Goal: Task Accomplishment & Management: Manage account settings

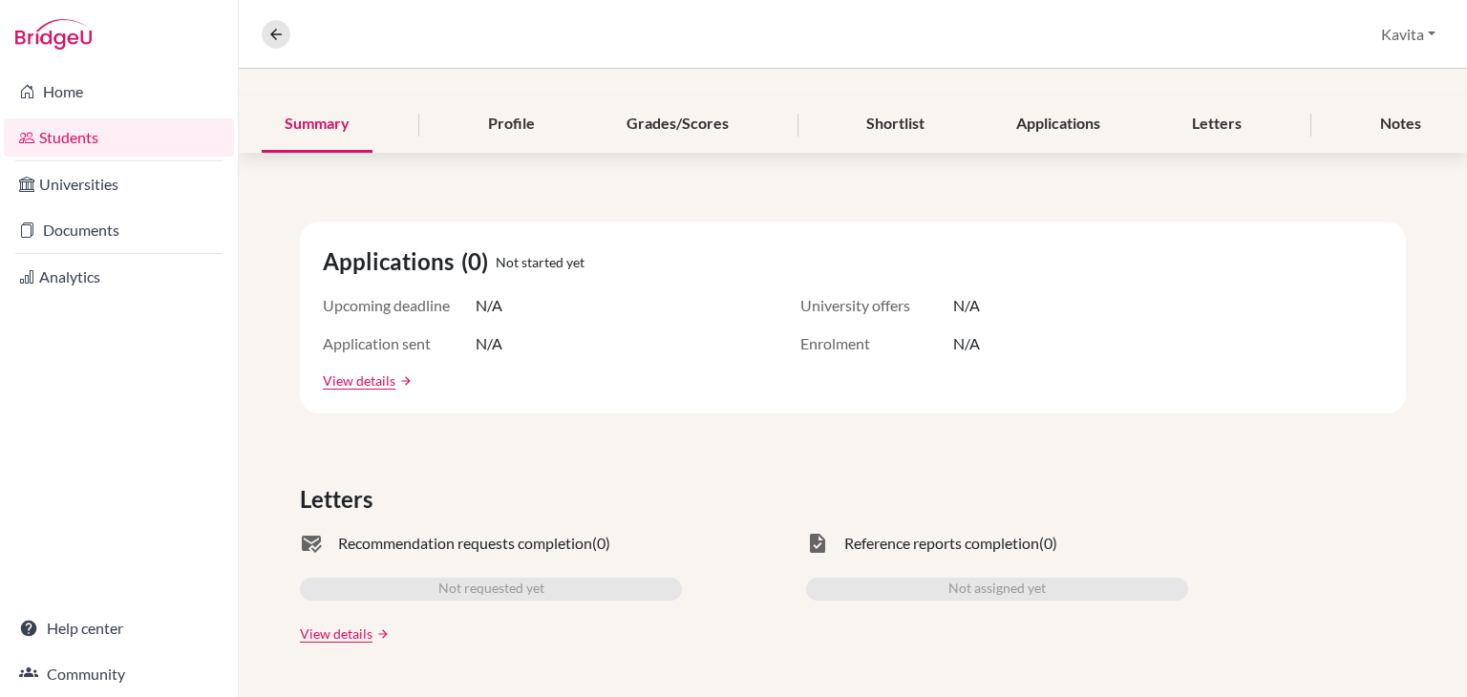
scroll to position [202, 0]
click at [483, 133] on div "Profile" at bounding box center [511, 126] width 93 height 56
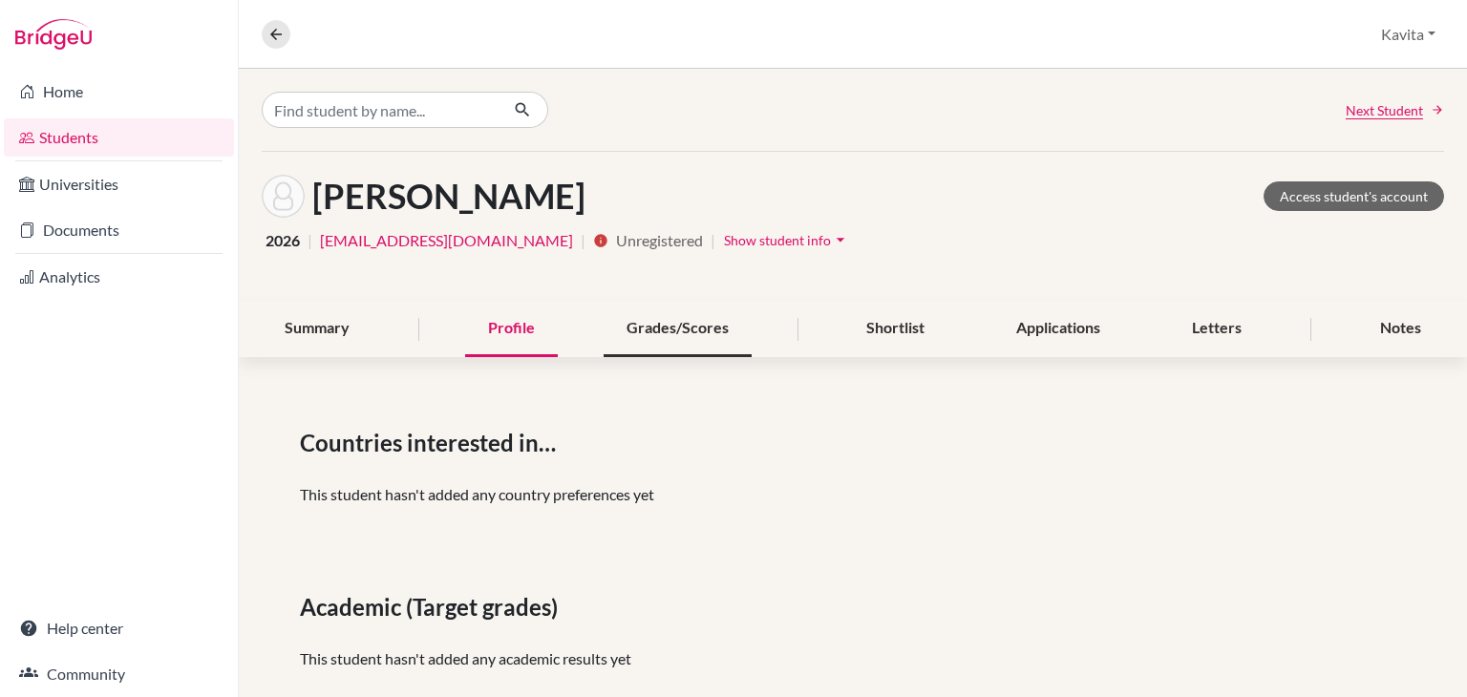
click at [695, 324] on div "Grades/Scores" at bounding box center [678, 329] width 148 height 56
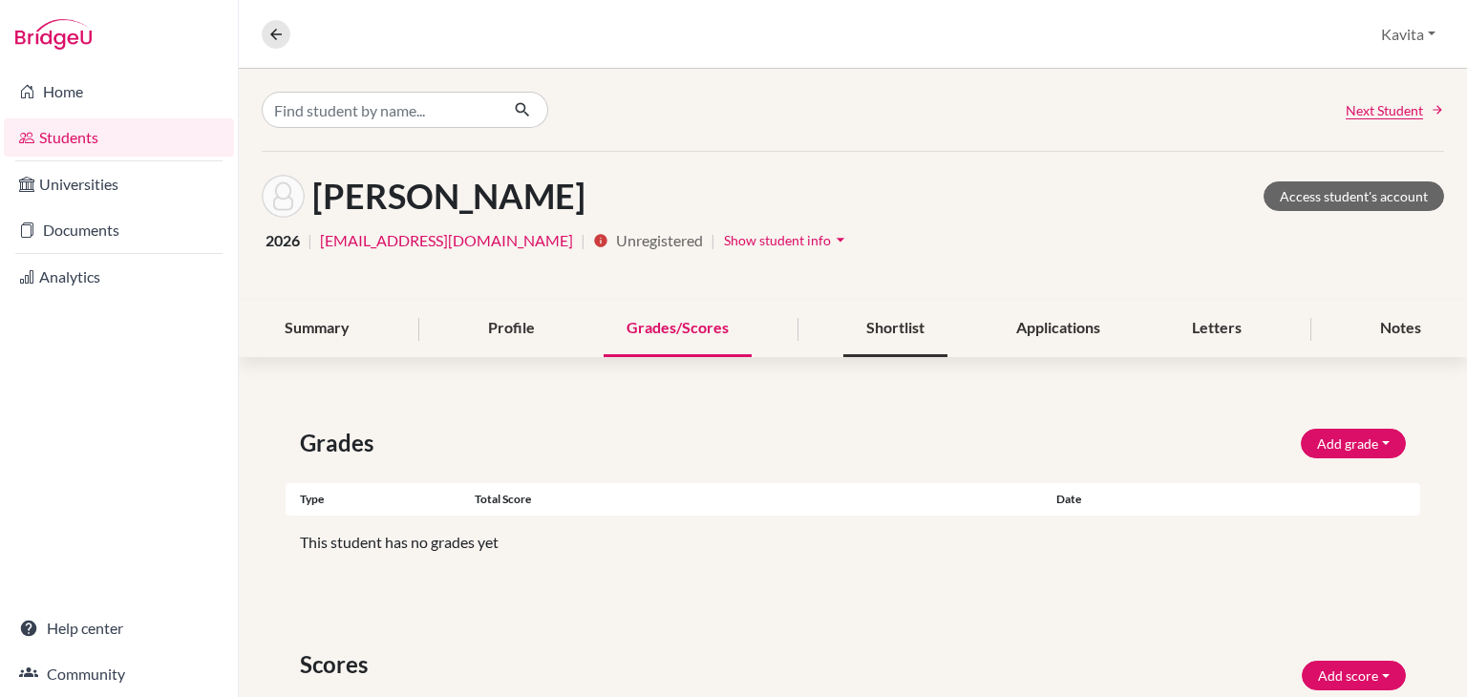
click at [895, 333] on div "Shortlist" at bounding box center [895, 329] width 104 height 56
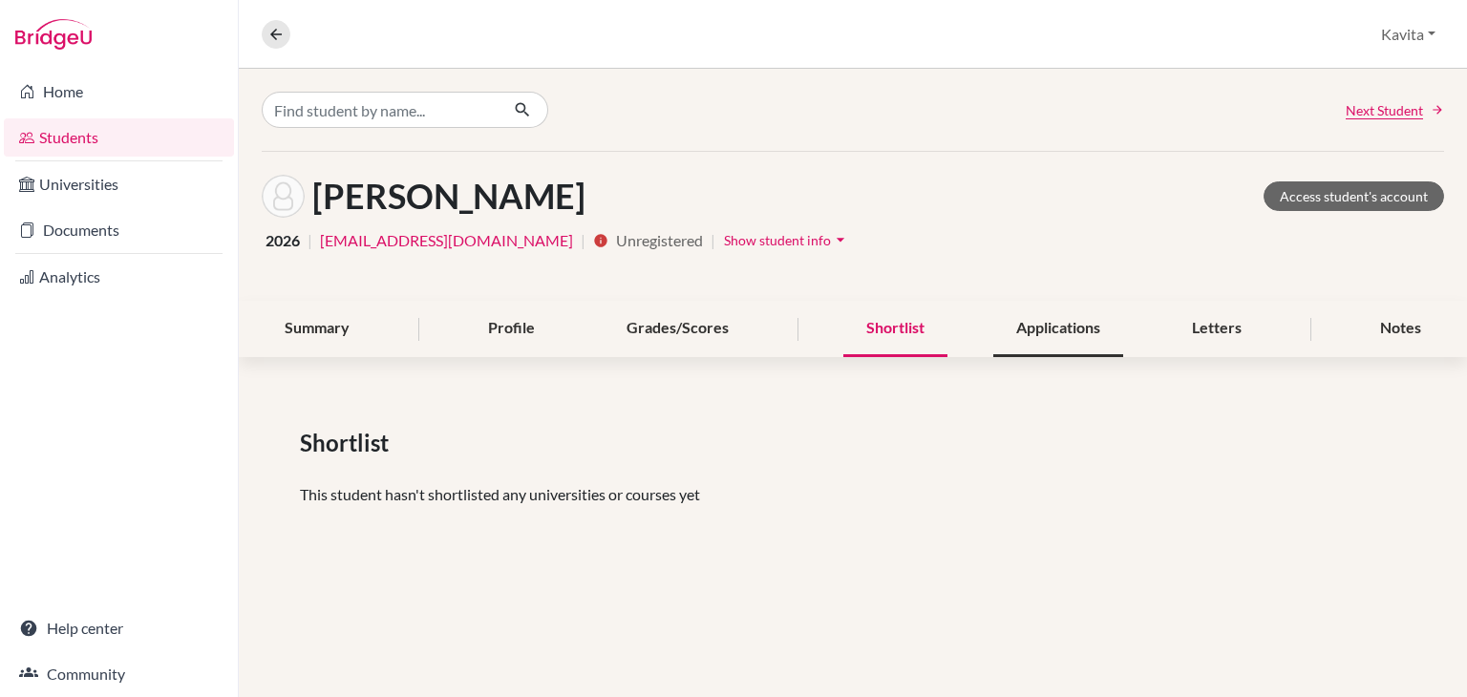
click at [1048, 330] on div "Applications" at bounding box center [1058, 329] width 130 height 56
click at [1204, 326] on div "Letters" at bounding box center [1217, 329] width 96 height 56
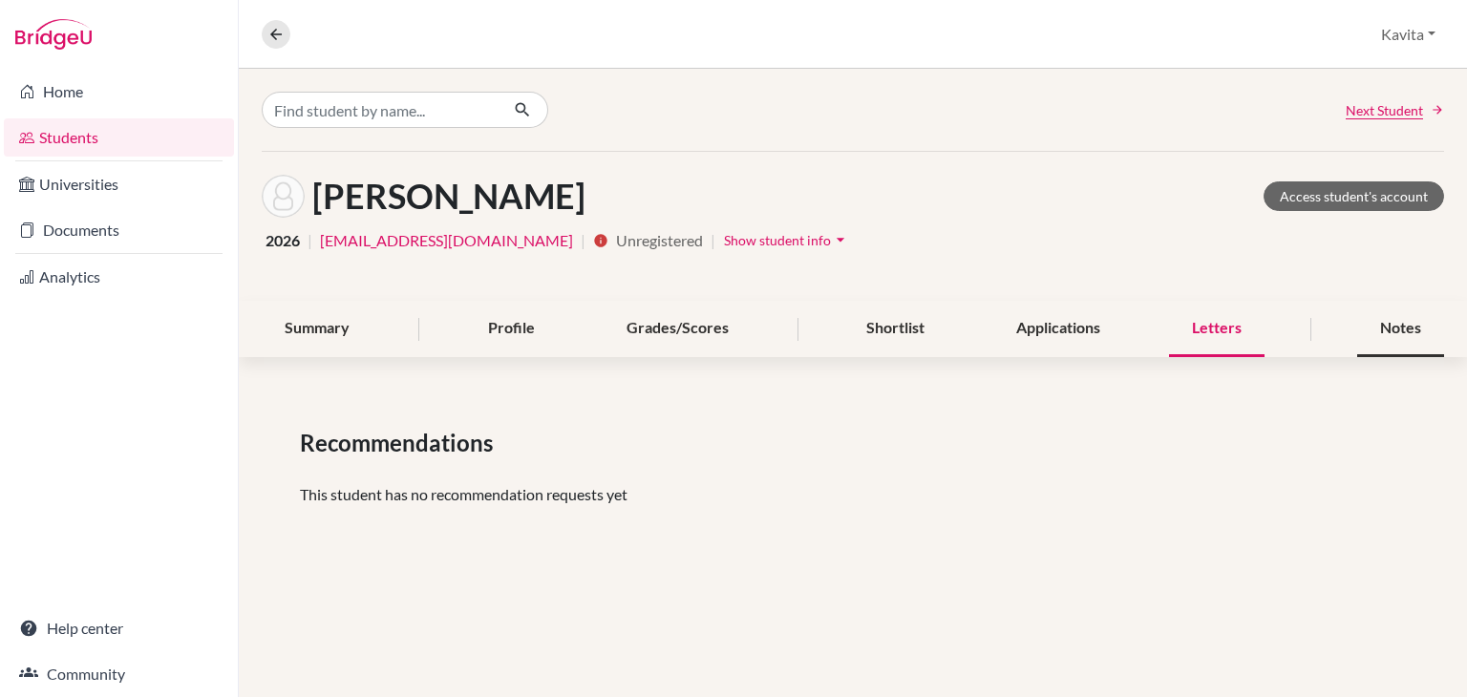
click at [1400, 322] on div "Notes" at bounding box center [1400, 329] width 87 height 56
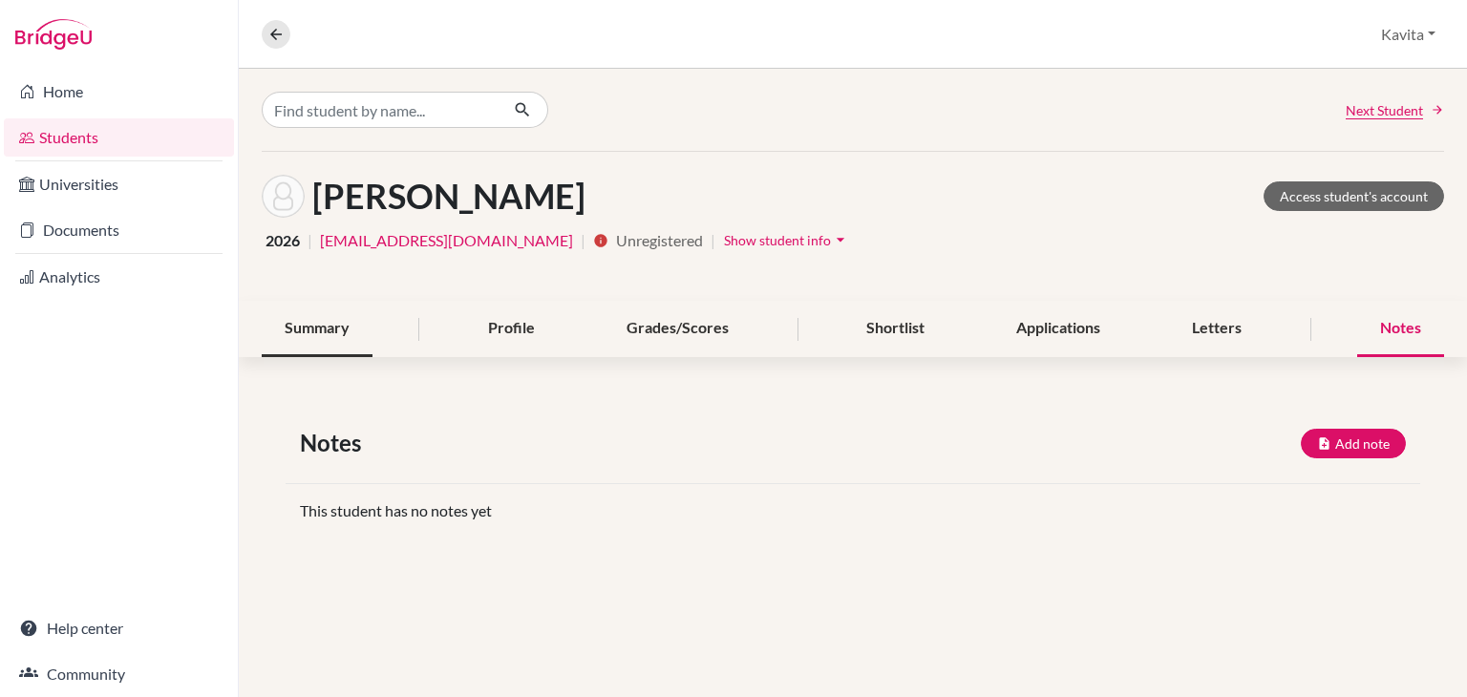
click at [326, 318] on div "Summary" at bounding box center [317, 329] width 111 height 56
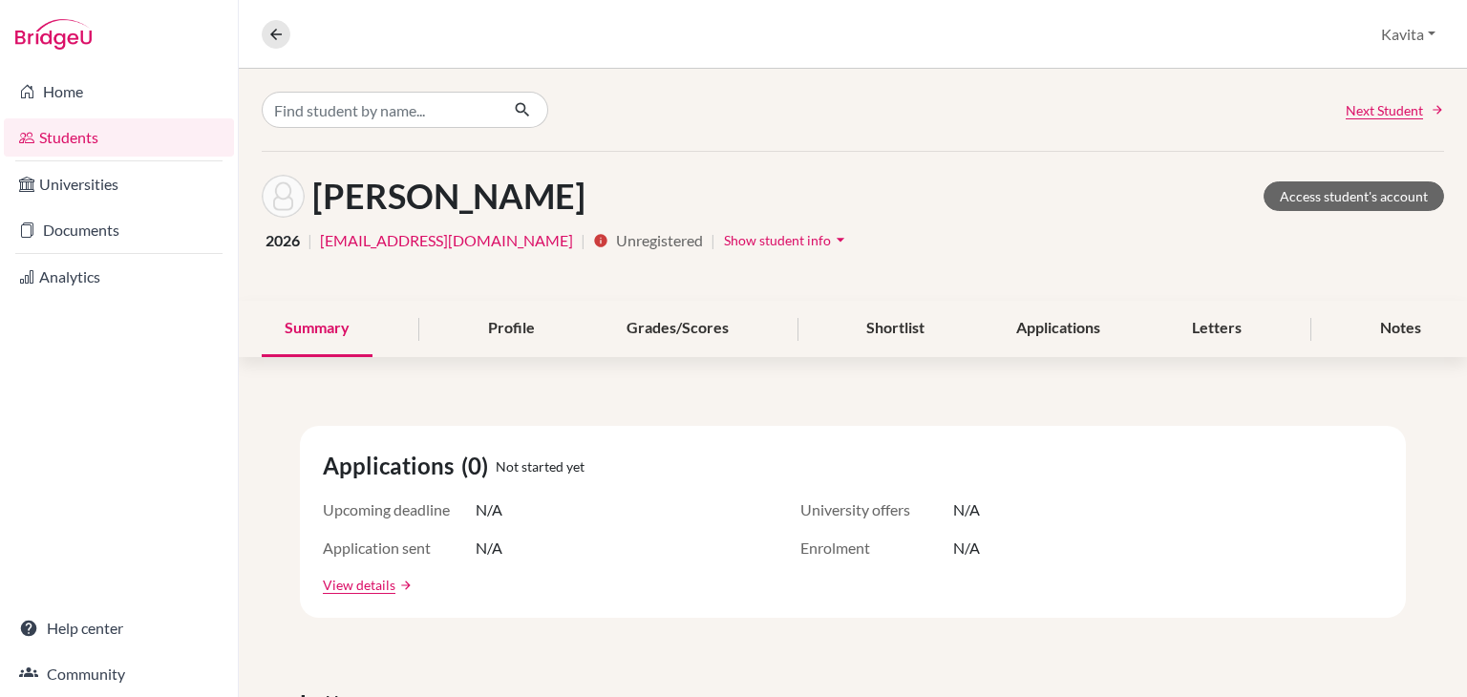
click at [396, 240] on link "[EMAIL_ADDRESS][DOMAIN_NAME]" at bounding box center [446, 240] width 253 height 23
click at [1144, 451] on div "Applications (0) Not started yet" at bounding box center [853, 466] width 1060 height 34
click at [724, 235] on span "Show student info" at bounding box center [777, 240] width 107 height 16
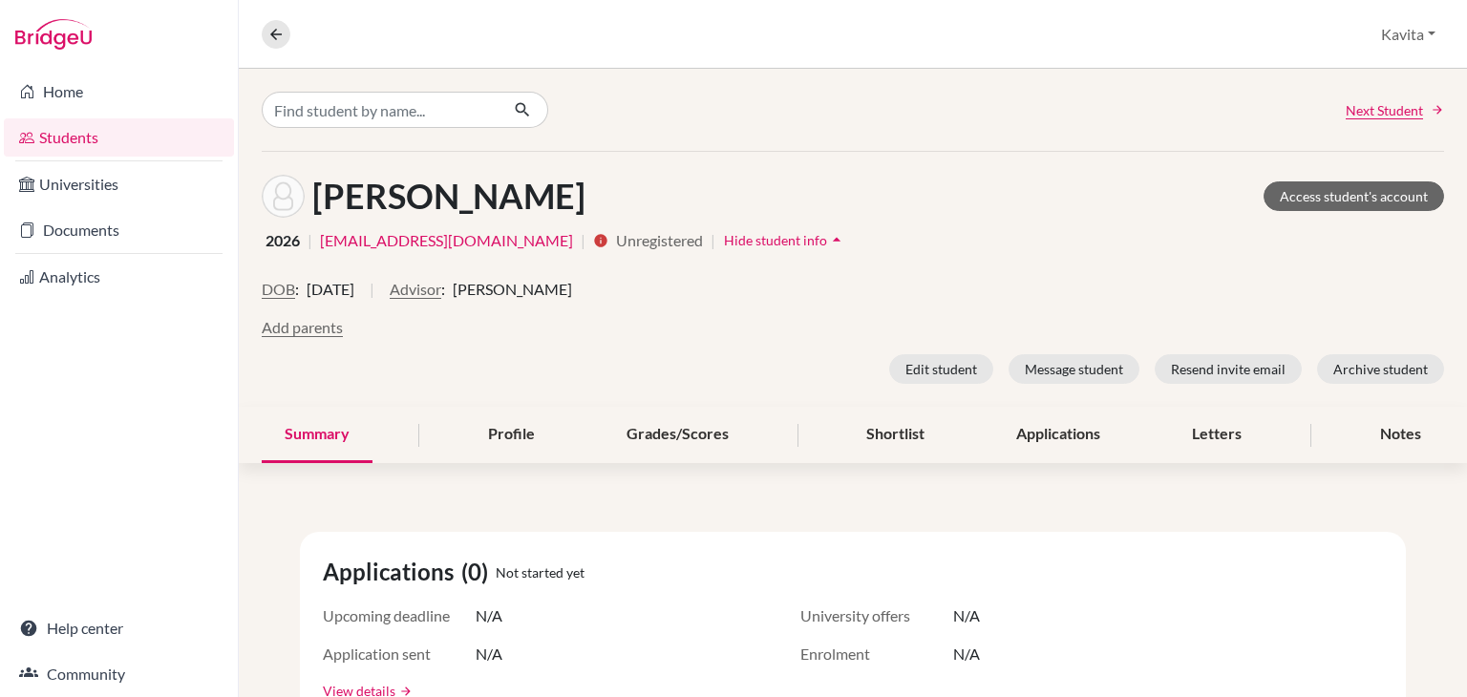
click at [631, 175] on div "[PERSON_NAME] Access student's account 2026 | [EMAIL_ADDRESS][DOMAIN_NAME] | in…" at bounding box center [853, 279] width 1228 height 255
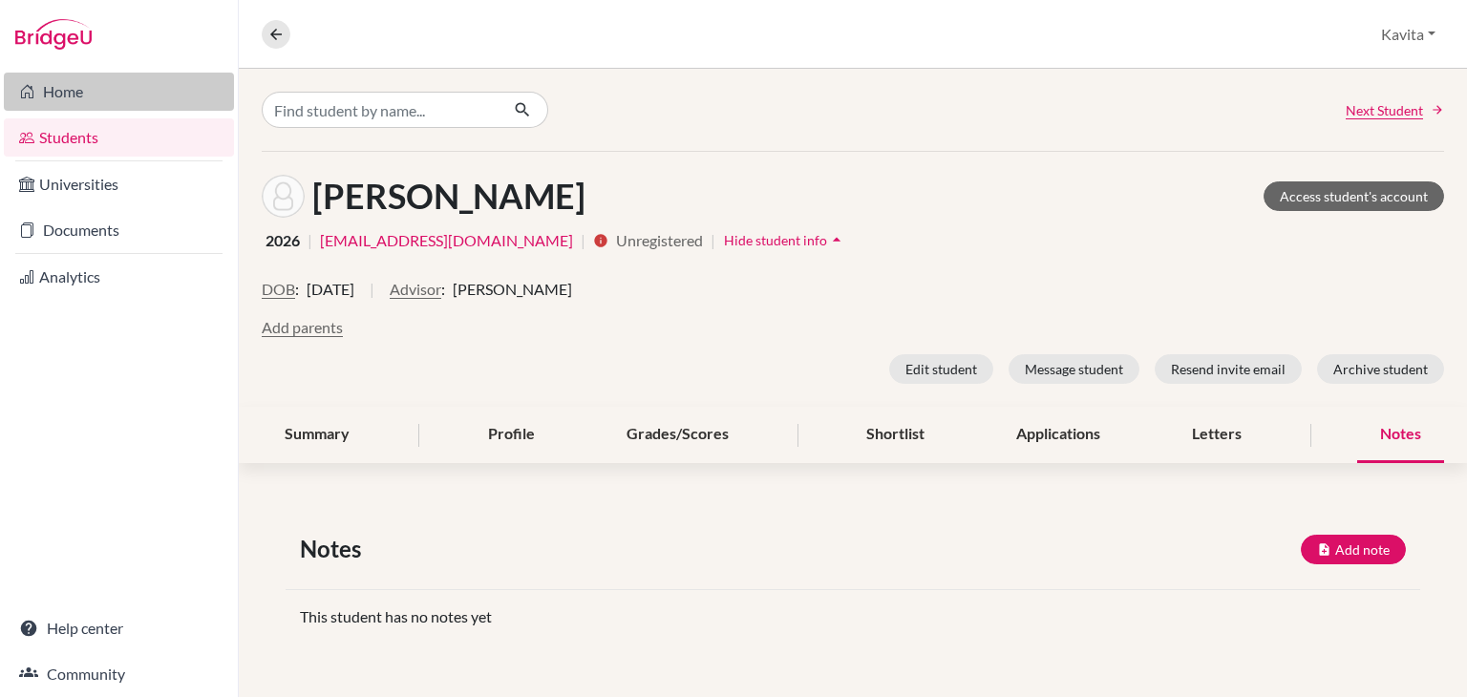
click at [53, 90] on link "Home" at bounding box center [119, 92] width 230 height 38
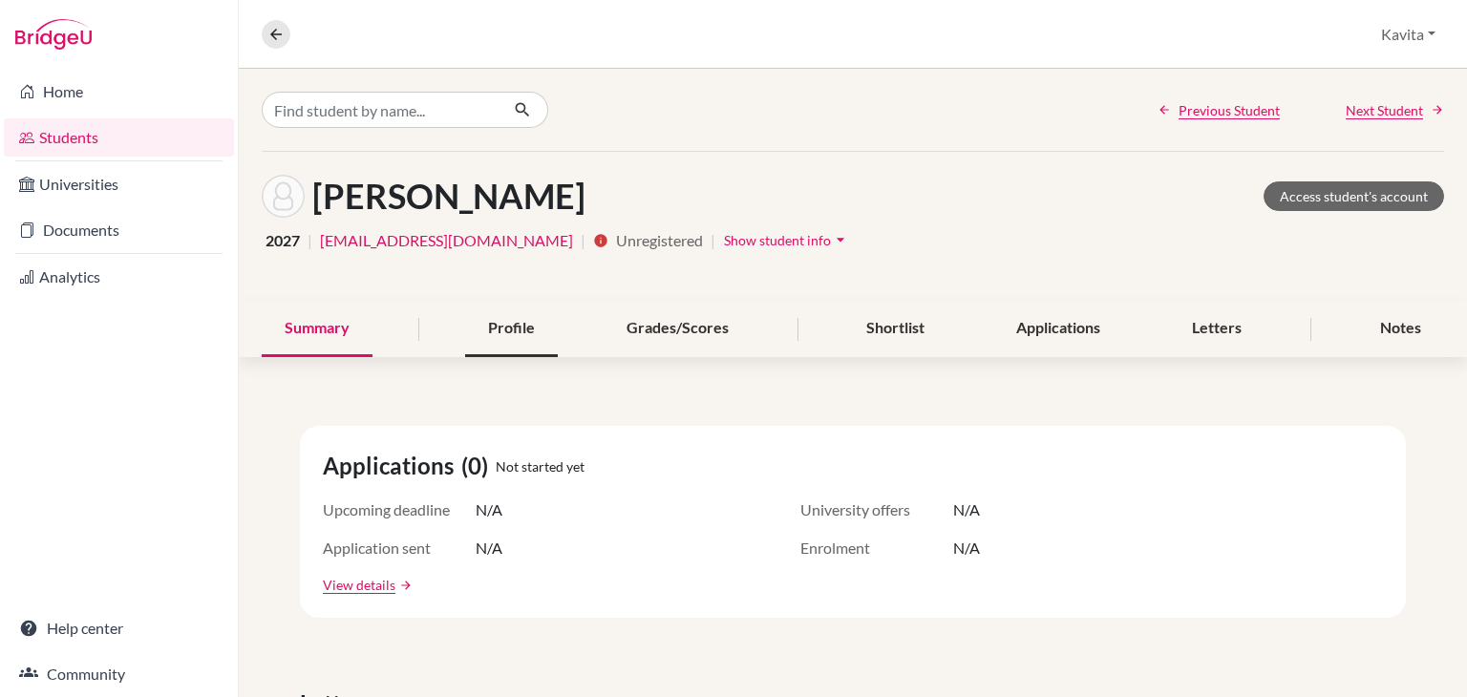
click at [516, 318] on div "Profile" at bounding box center [511, 329] width 93 height 56
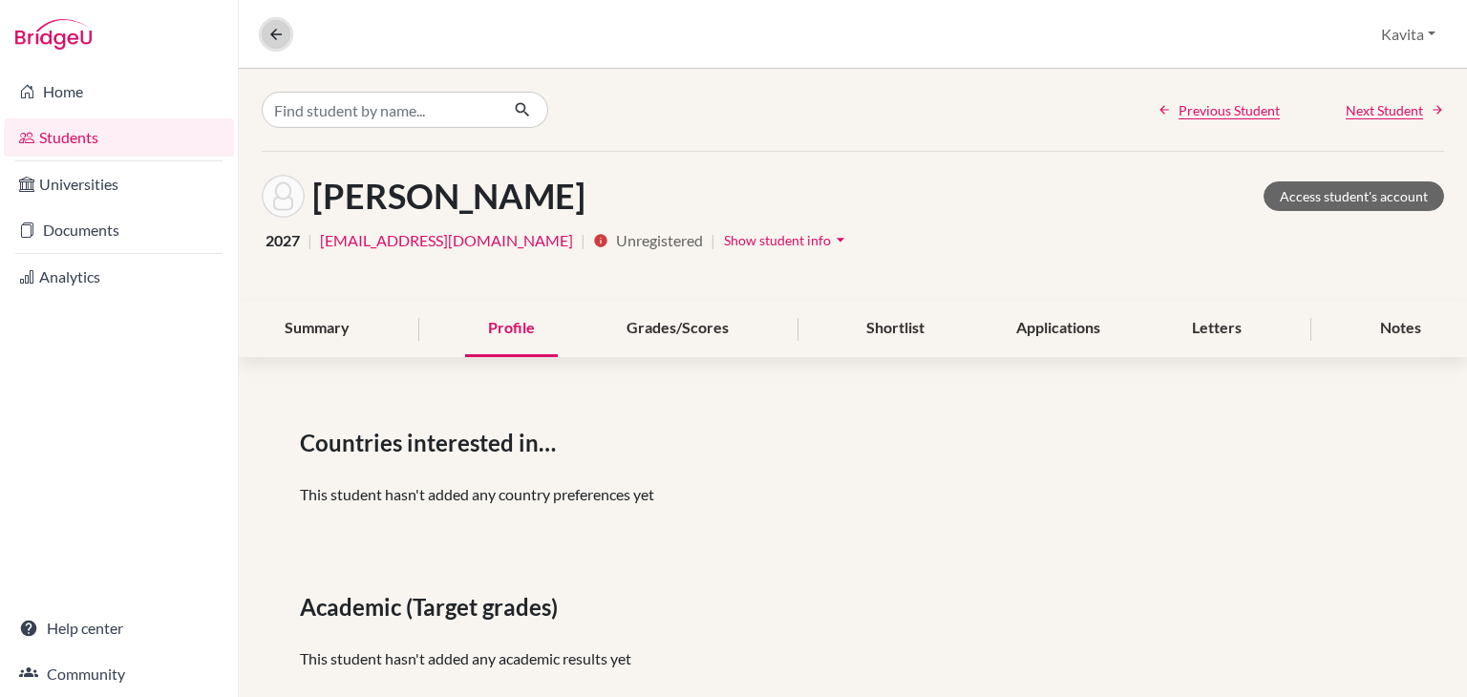
click at [277, 35] on icon at bounding box center [275, 34] width 17 height 17
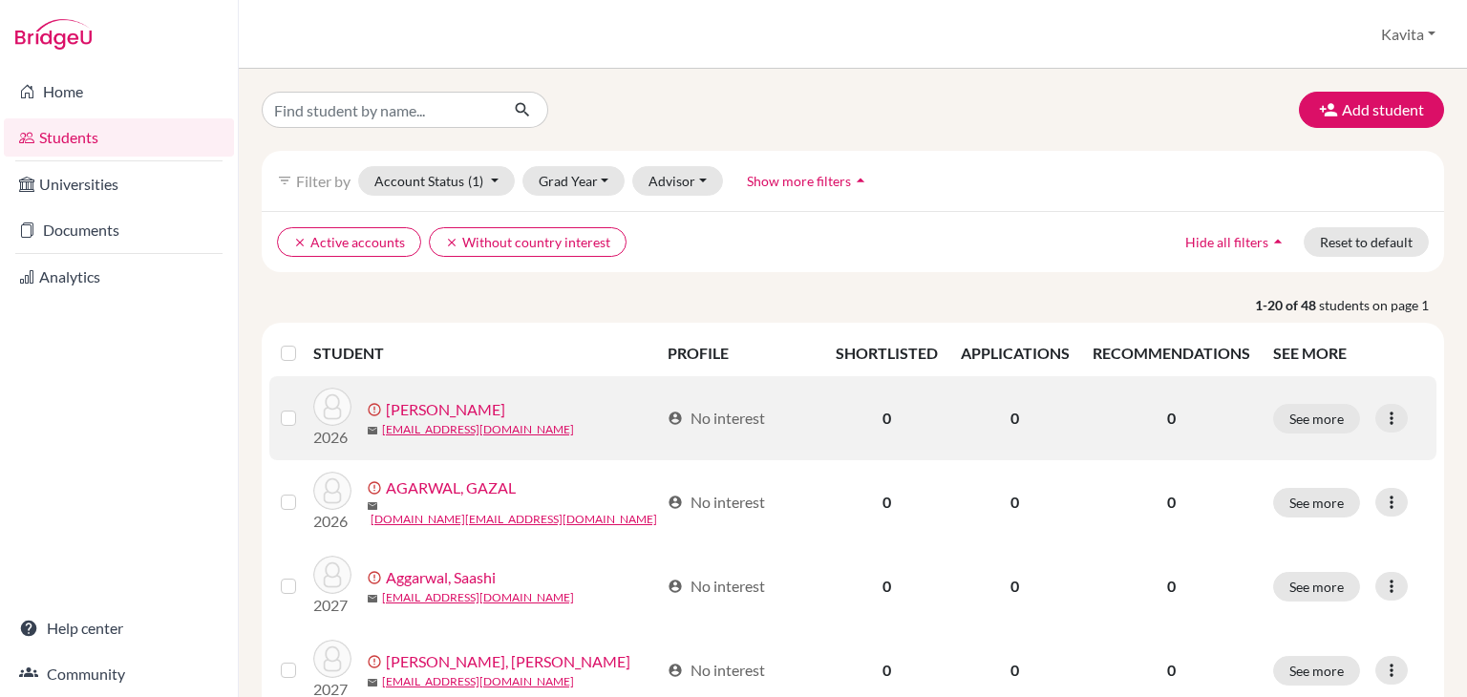
click at [304, 407] on label at bounding box center [304, 407] width 0 height 0
click at [0, 0] on input "checkbox" at bounding box center [0, 0] width 0 height 0
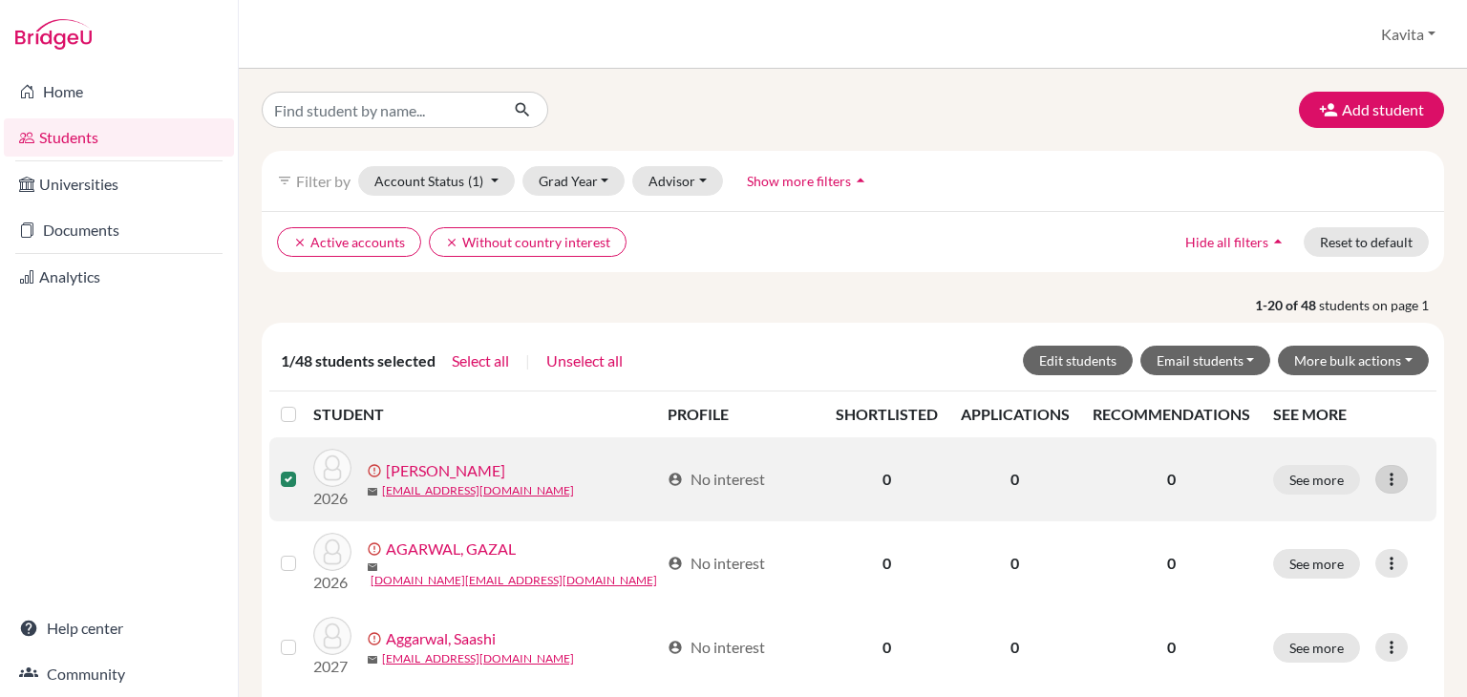
click at [1382, 478] on icon at bounding box center [1391, 479] width 19 height 19
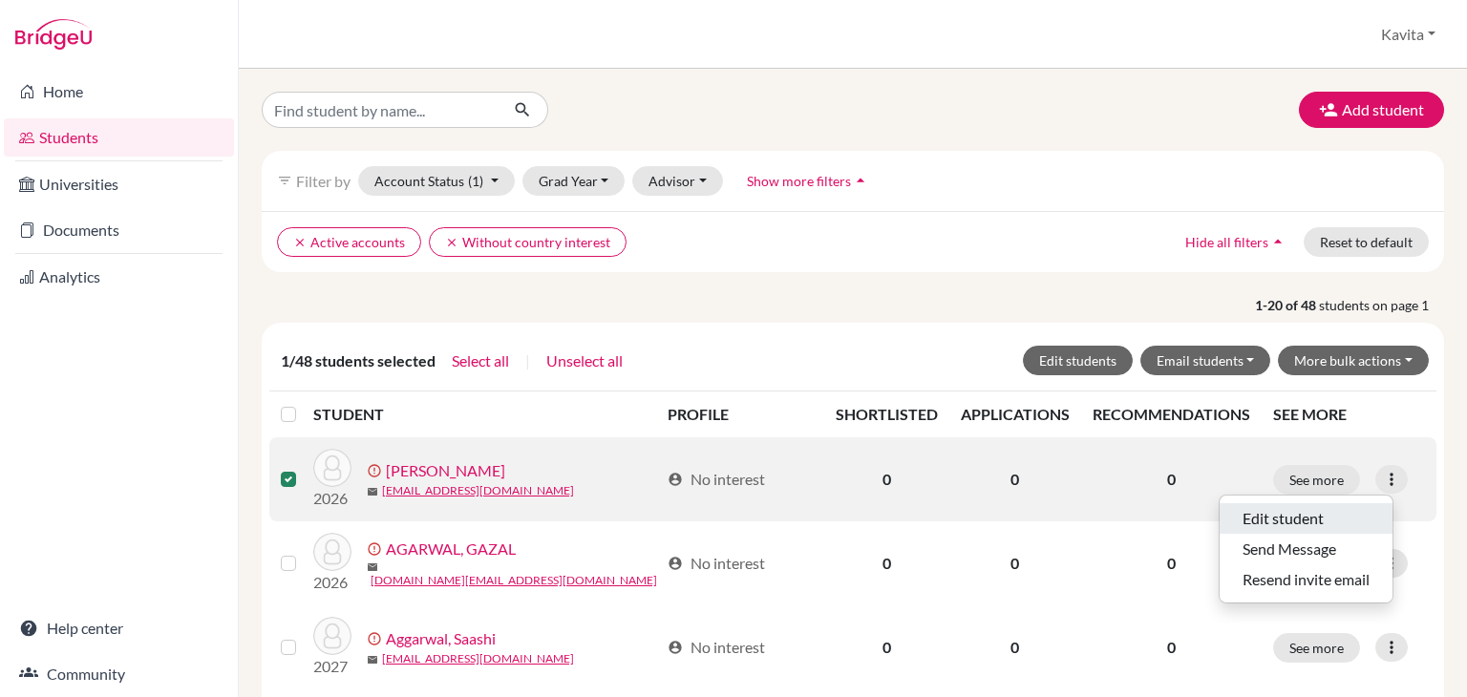
click at [1250, 514] on button "Edit student" at bounding box center [1306, 518] width 173 height 31
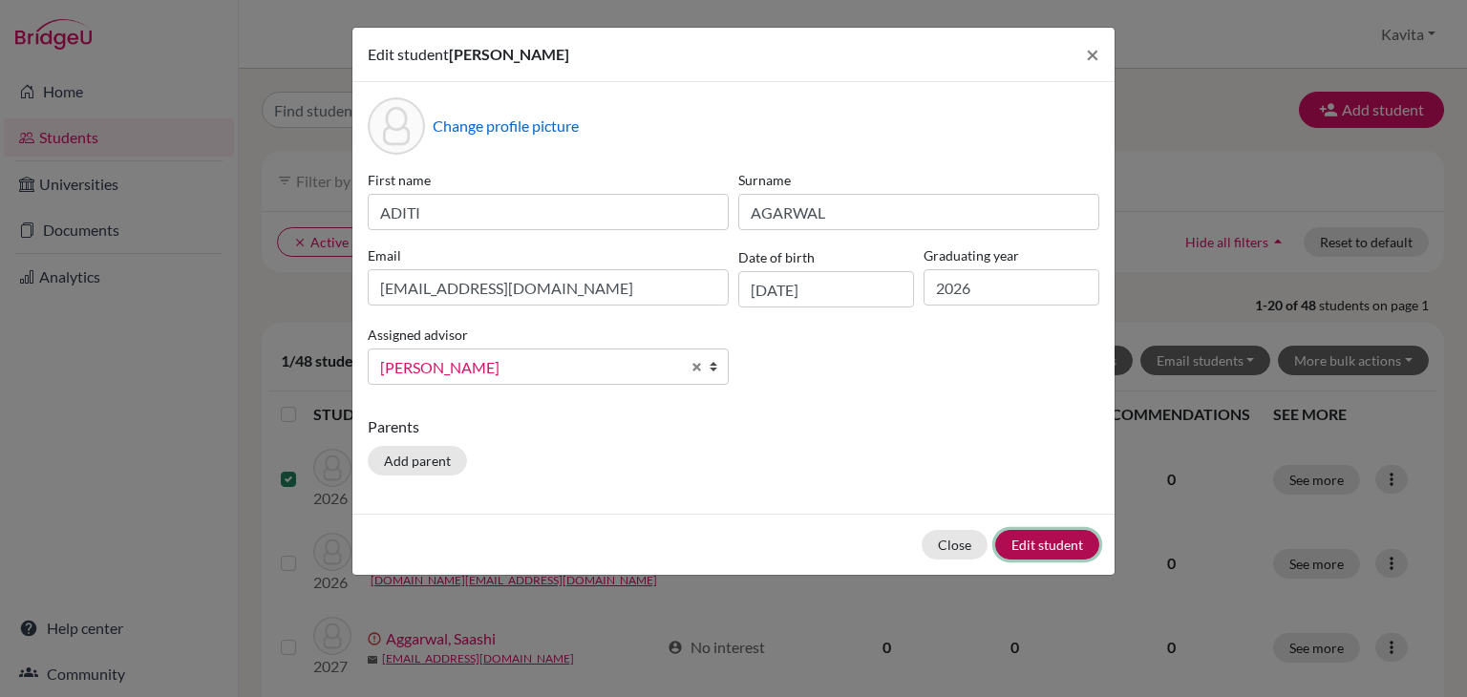
click at [1041, 548] on button "Edit student" at bounding box center [1047, 545] width 104 height 30
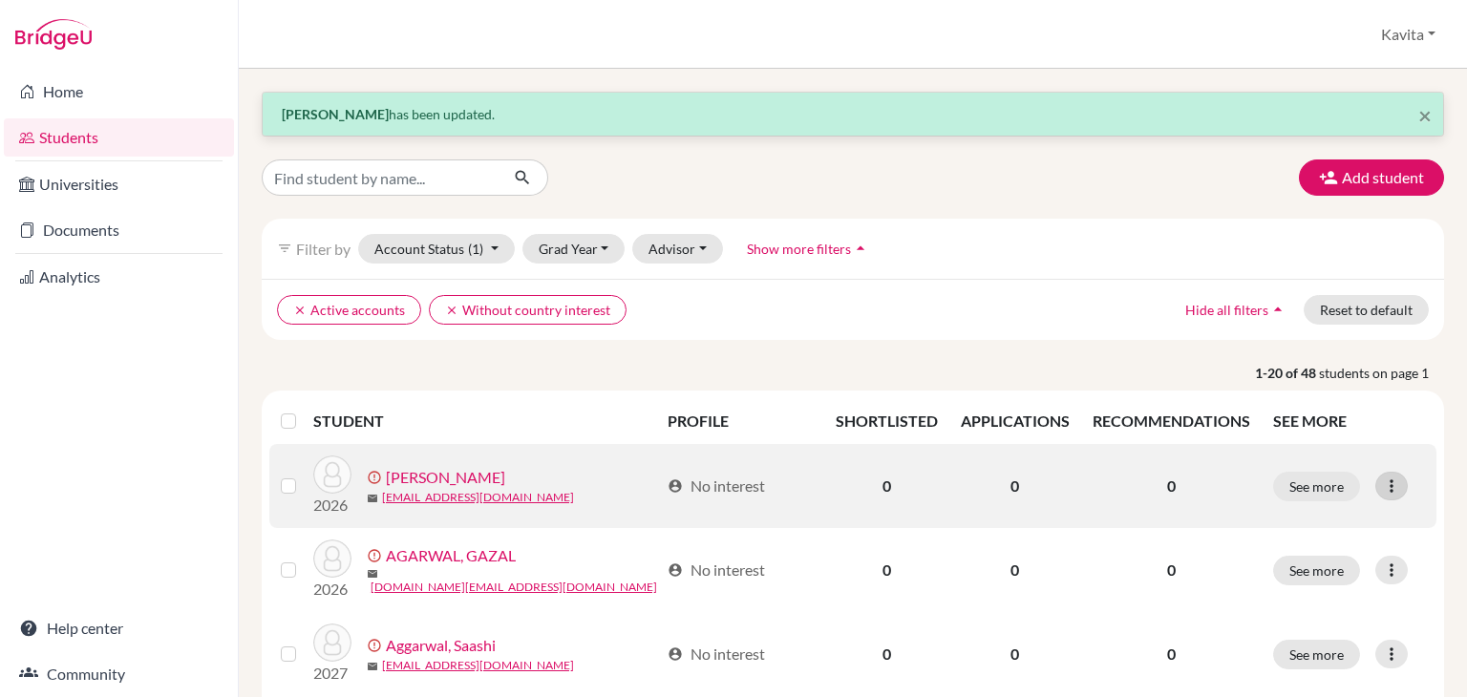
click at [1382, 489] on icon at bounding box center [1391, 486] width 19 height 19
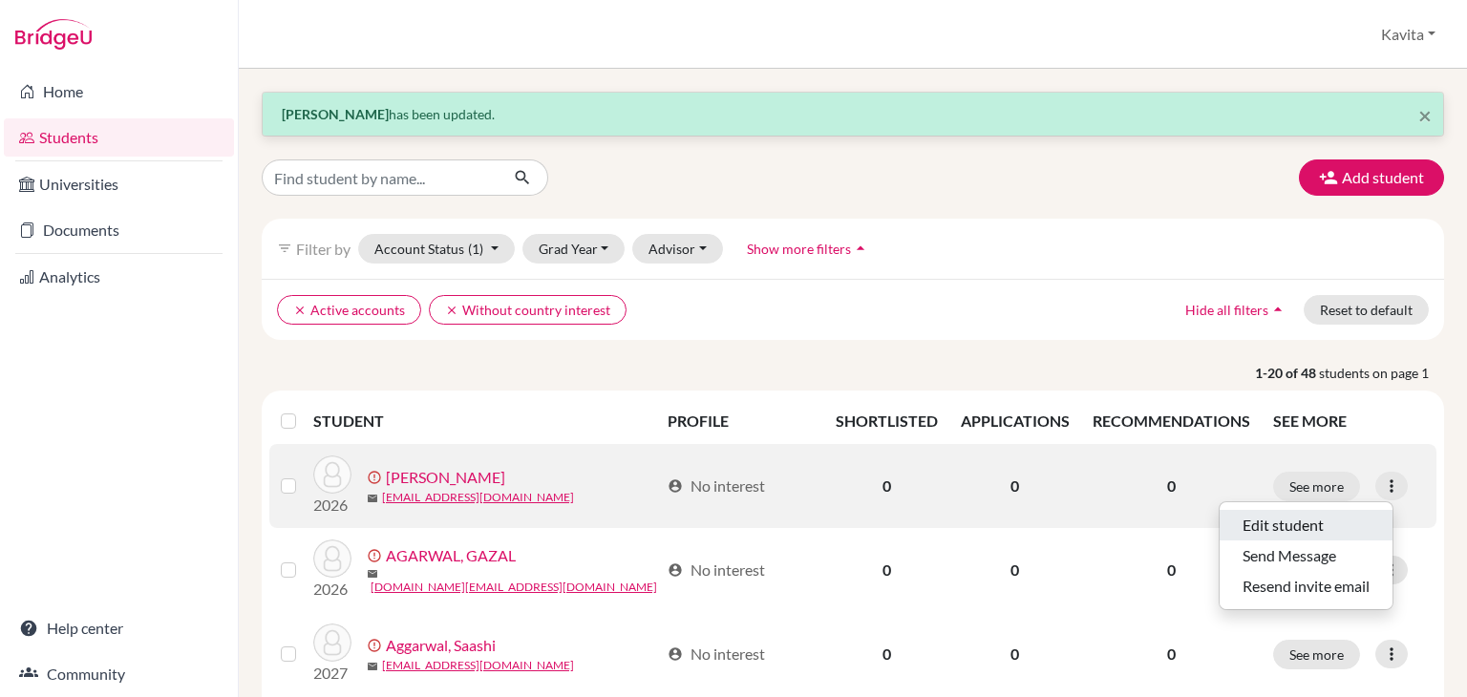
click at [1253, 520] on button "Edit student" at bounding box center [1306, 525] width 173 height 31
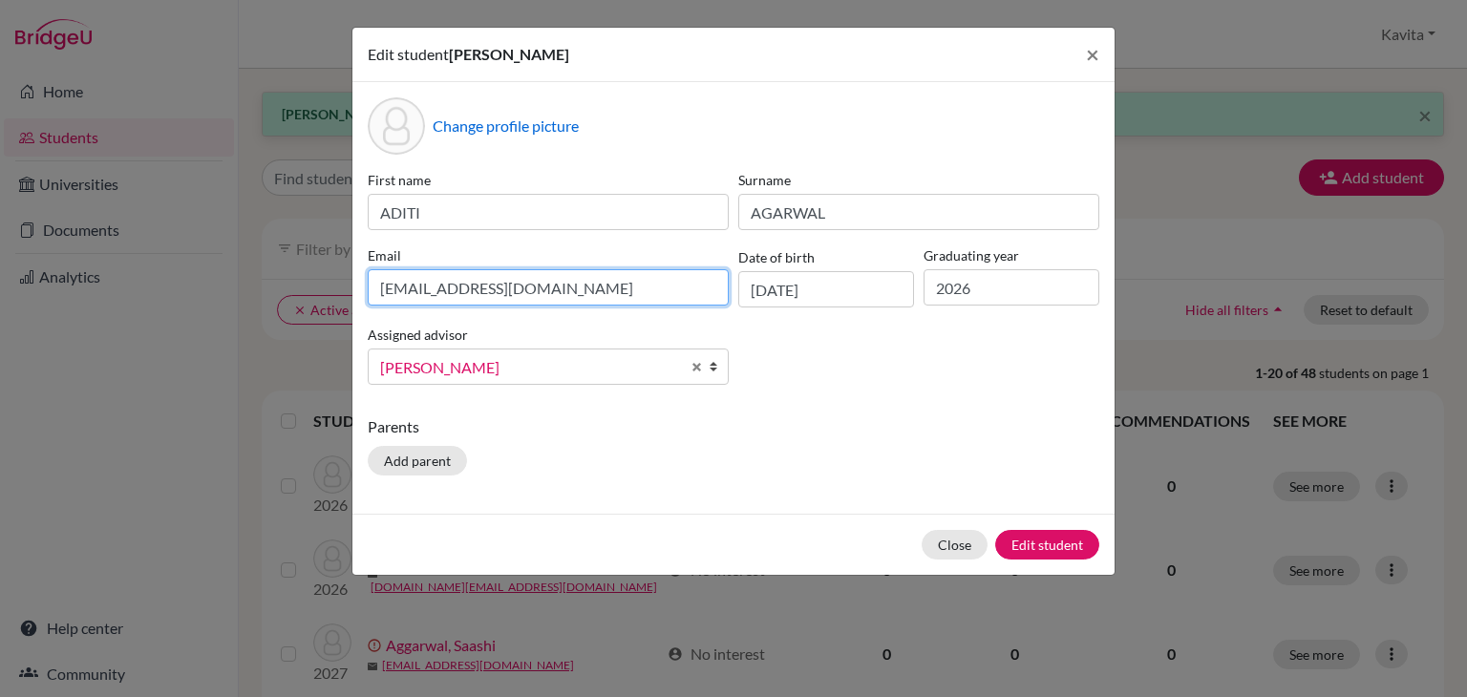
drag, startPoint x: 508, startPoint y: 284, endPoint x: 373, endPoint y: 294, distance: 135.1
click at [373, 294] on input "[EMAIL_ADDRESS][DOMAIN_NAME]" at bounding box center [548, 287] width 361 height 36
type input "aditiagarwal.1252@gamil.com"
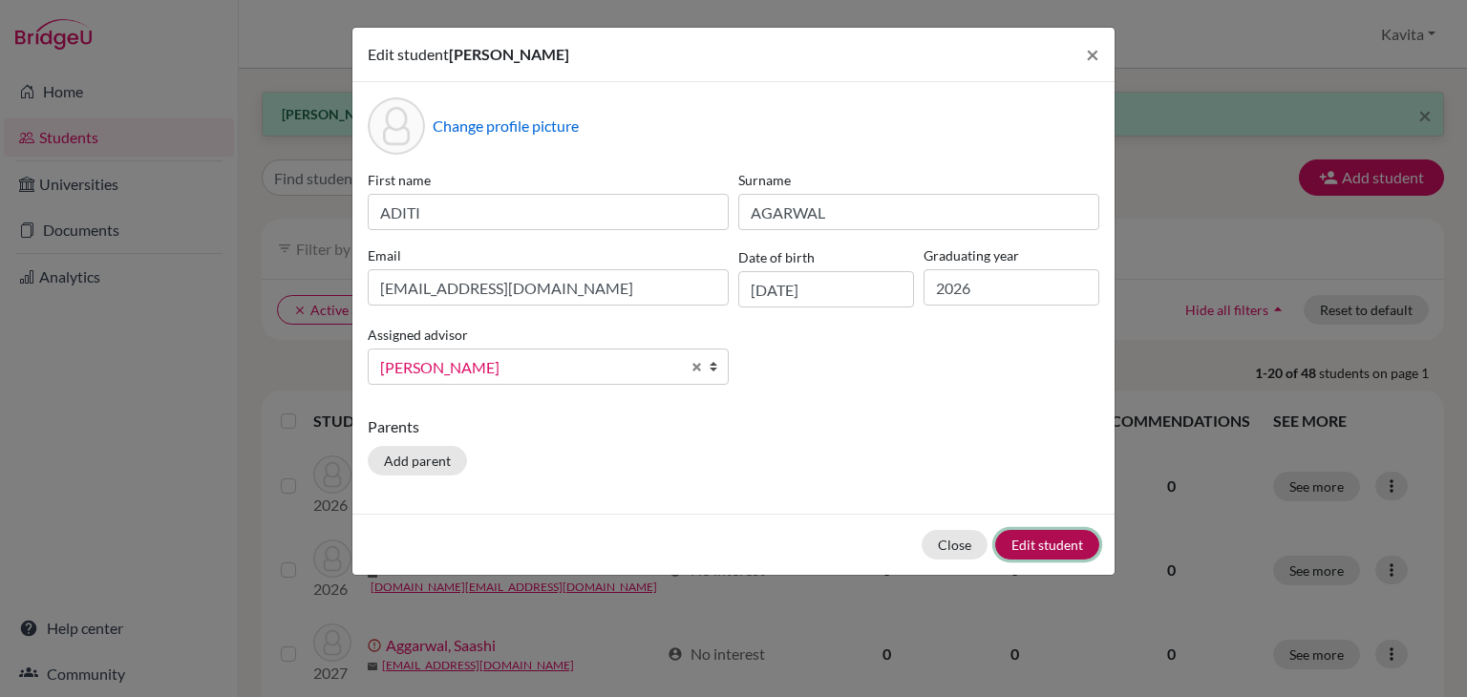
click at [1049, 542] on button "Edit student" at bounding box center [1047, 545] width 104 height 30
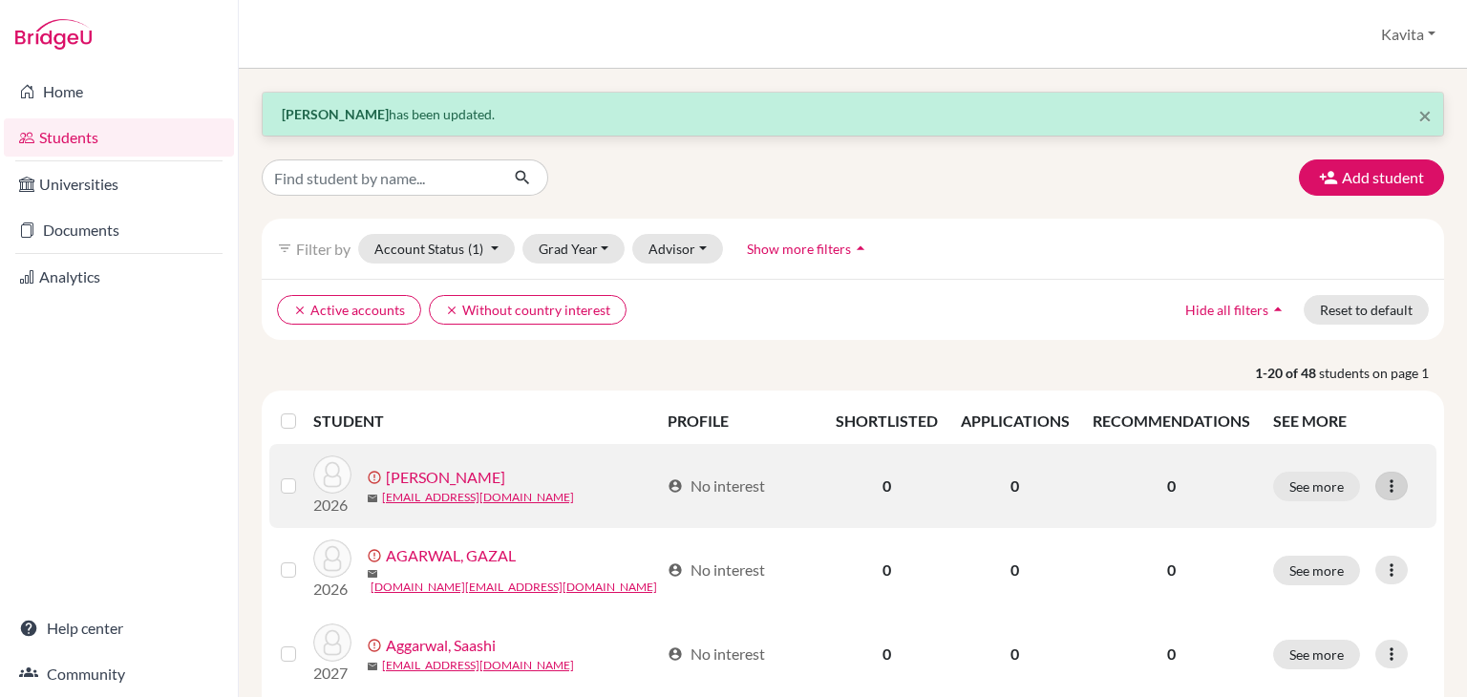
click at [1382, 485] on icon at bounding box center [1391, 486] width 19 height 19
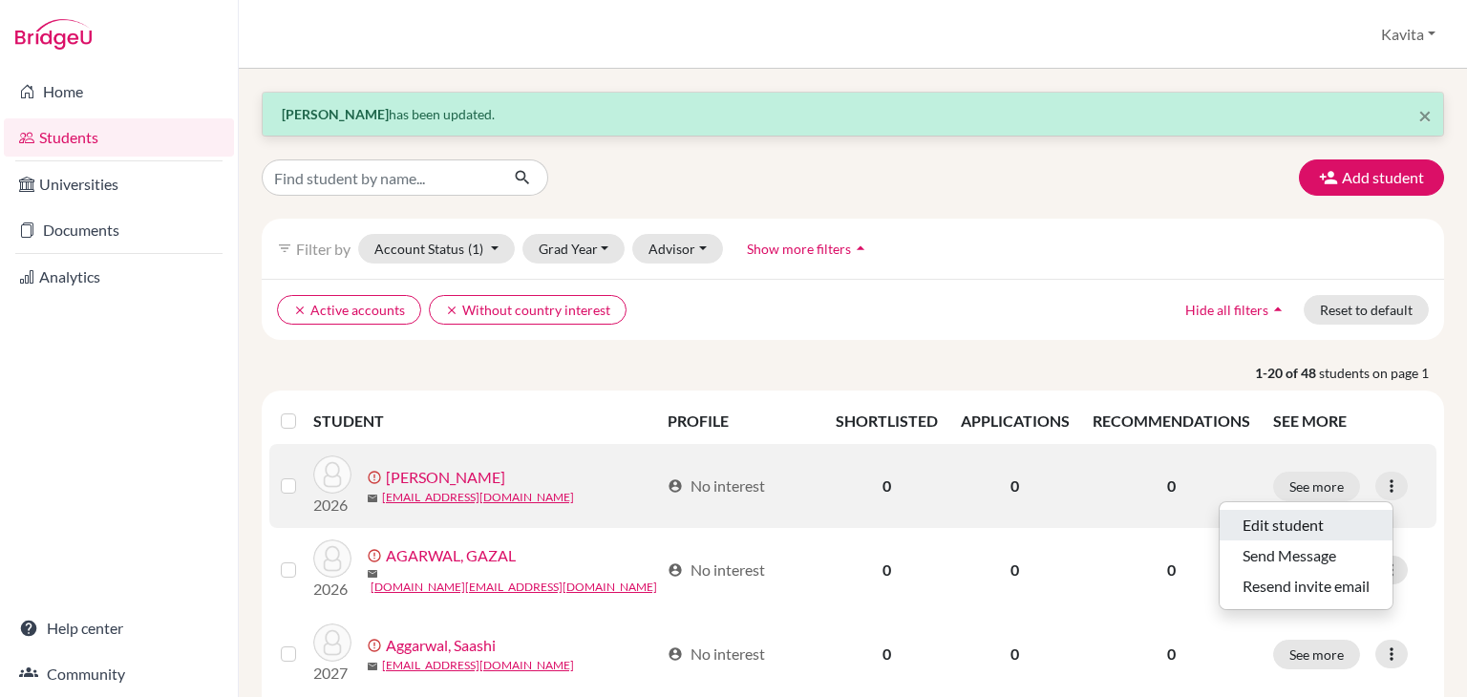
click at [1247, 517] on button "Edit student" at bounding box center [1306, 525] width 173 height 31
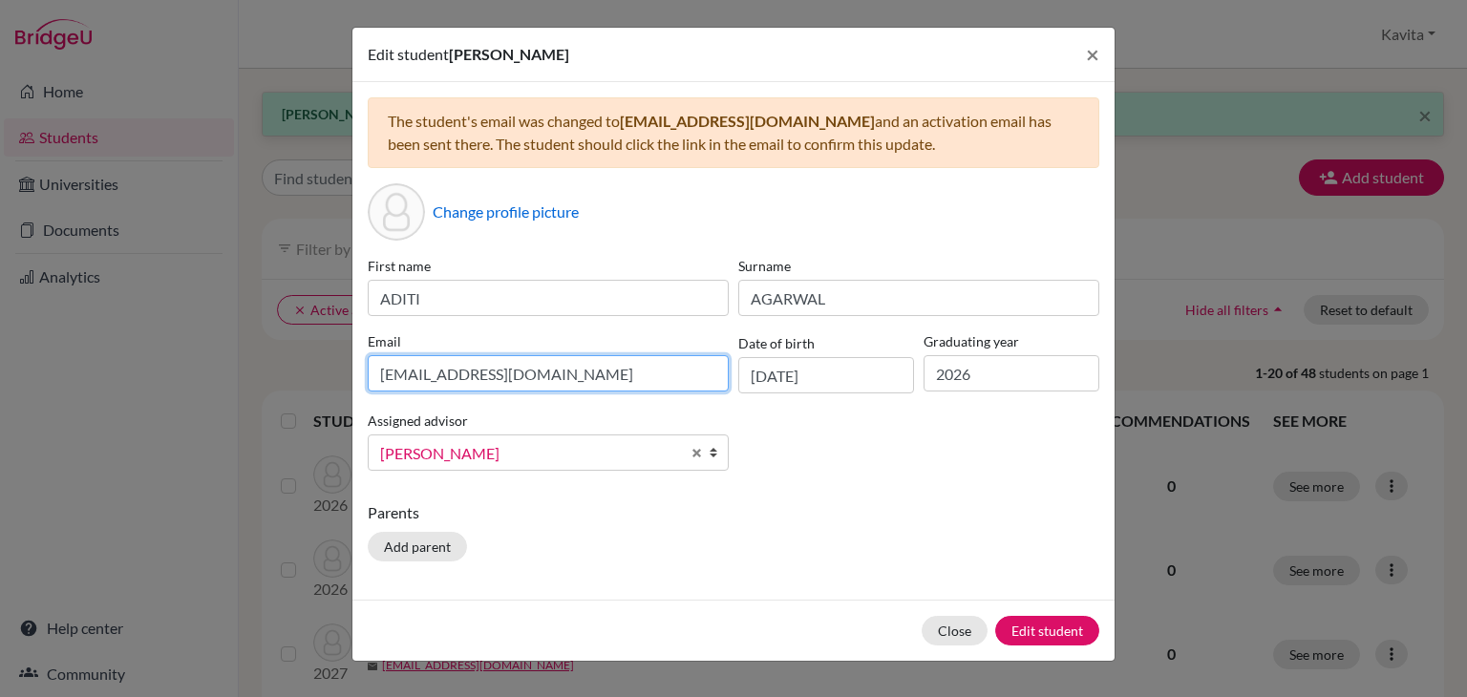
drag, startPoint x: 495, startPoint y: 372, endPoint x: 368, endPoint y: 372, distance: 127.0
click at [368, 372] on input "[EMAIL_ADDRESS][DOMAIN_NAME]" at bounding box center [548, 373] width 361 height 36
type input "aditiagarwal.1252@gamil.com"
click at [415, 544] on button "Add parent" at bounding box center [417, 547] width 99 height 30
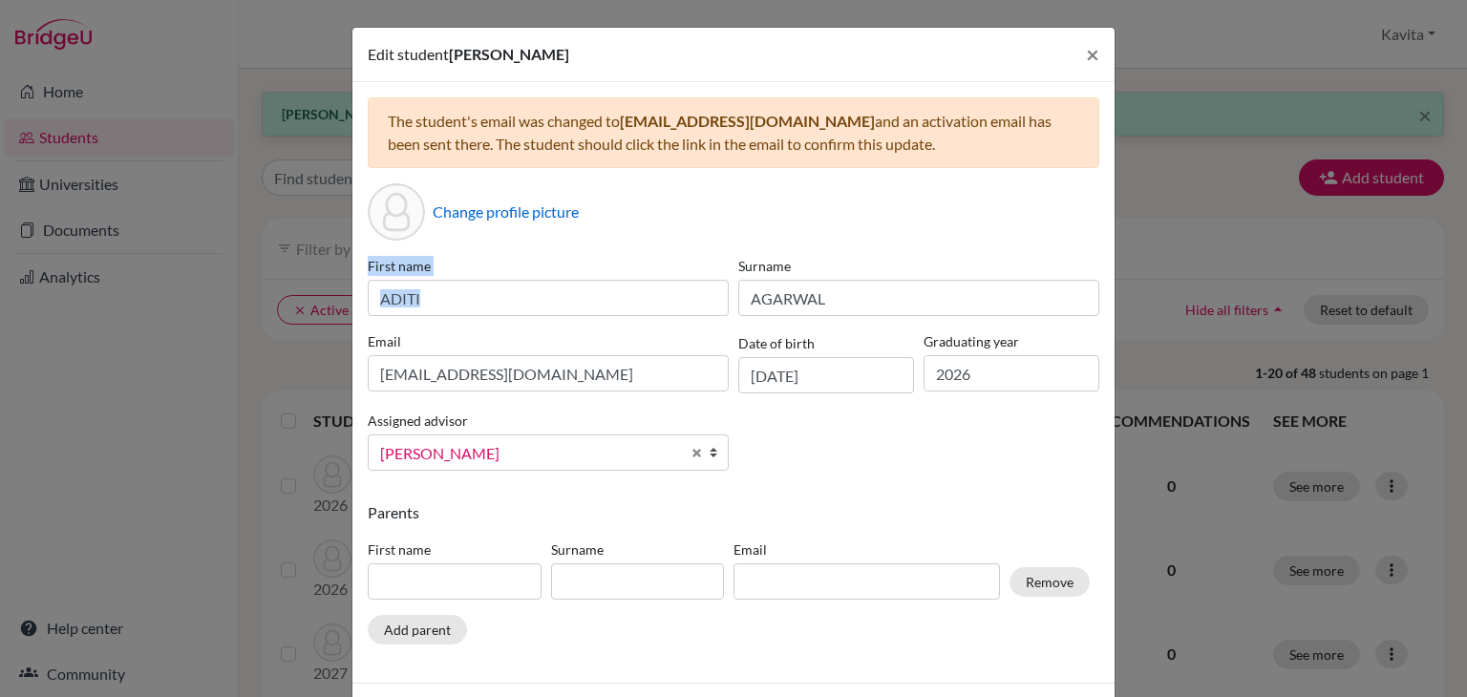
drag, startPoint x: 1095, startPoint y: 189, endPoint x: 1030, endPoint y: 443, distance: 262.2
click at [1081, 299] on div "The student's email was changed to aditiagarwal.1252@gamil.com and an activatio…" at bounding box center [733, 382] width 762 height 601
click at [1086, 54] on span "×" at bounding box center [1092, 54] width 13 height 28
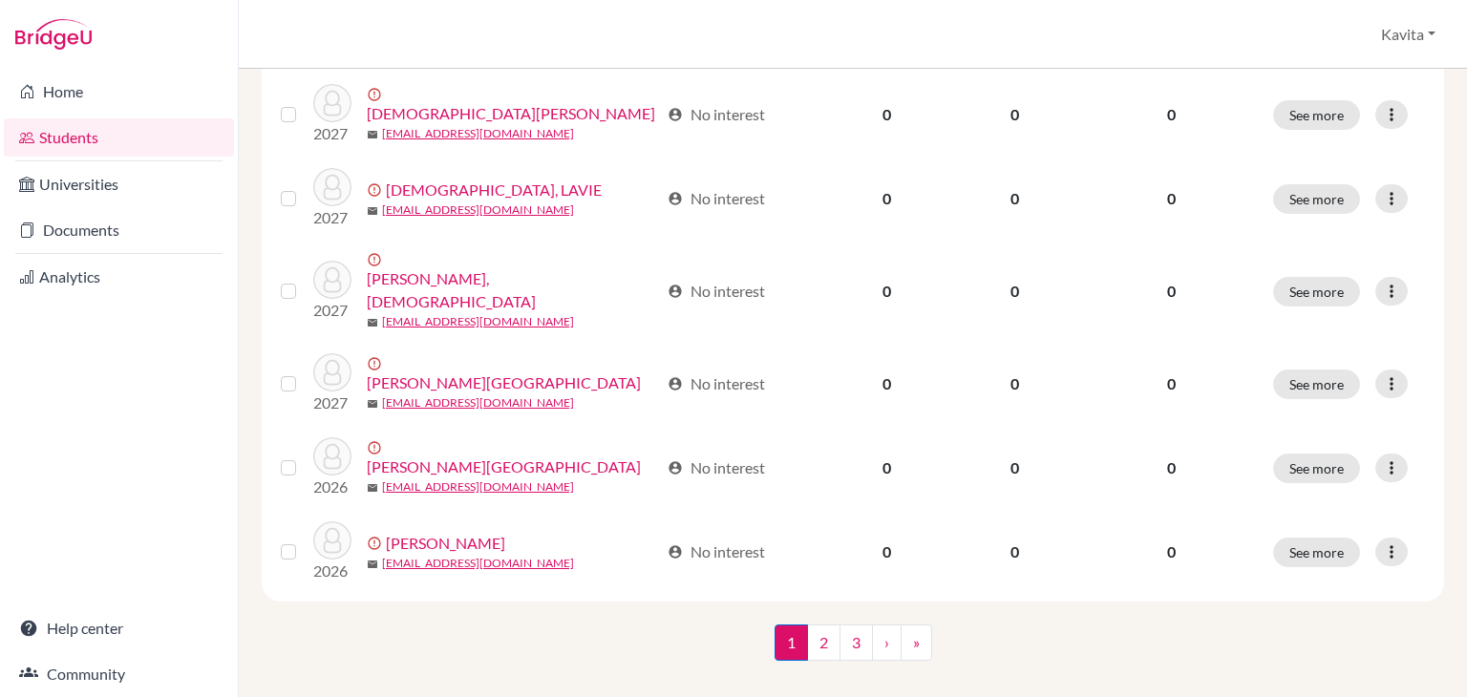
scroll to position [1555, 0]
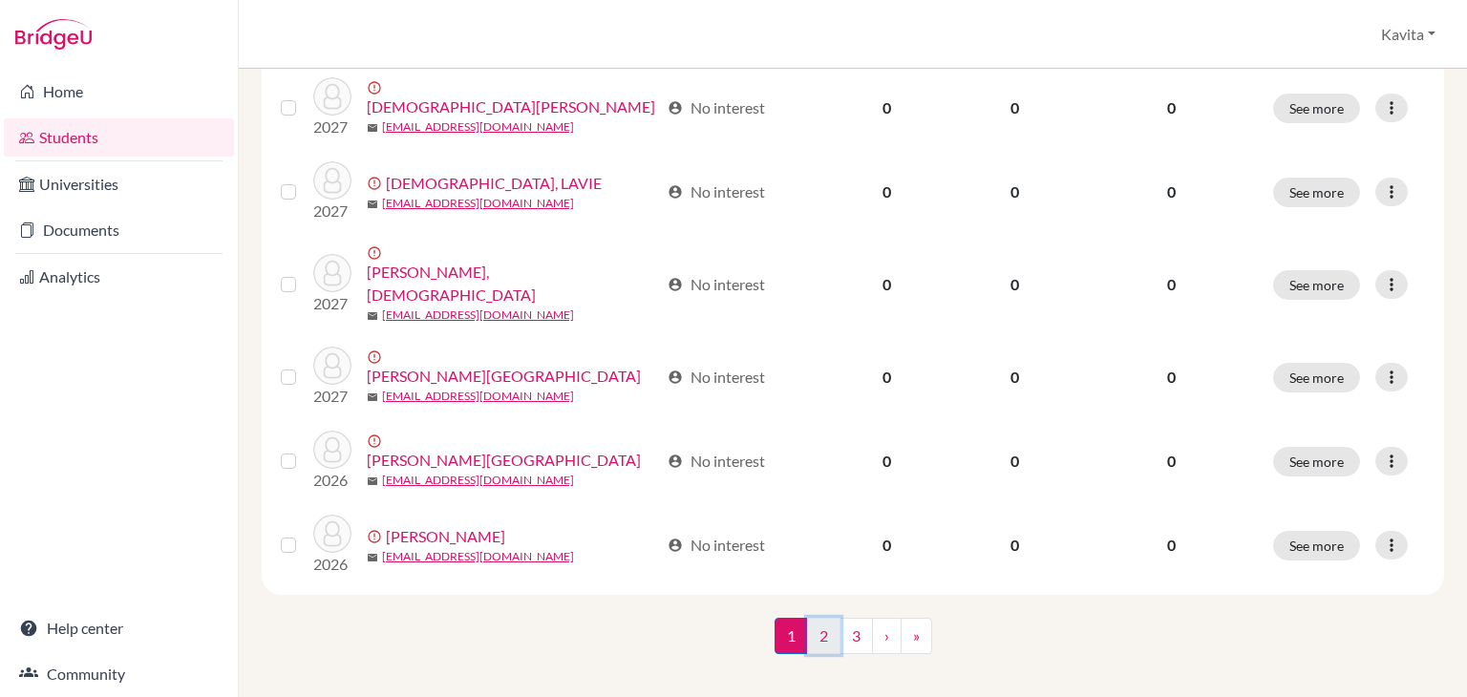
click at [811, 618] on link "2" at bounding box center [823, 636] width 33 height 36
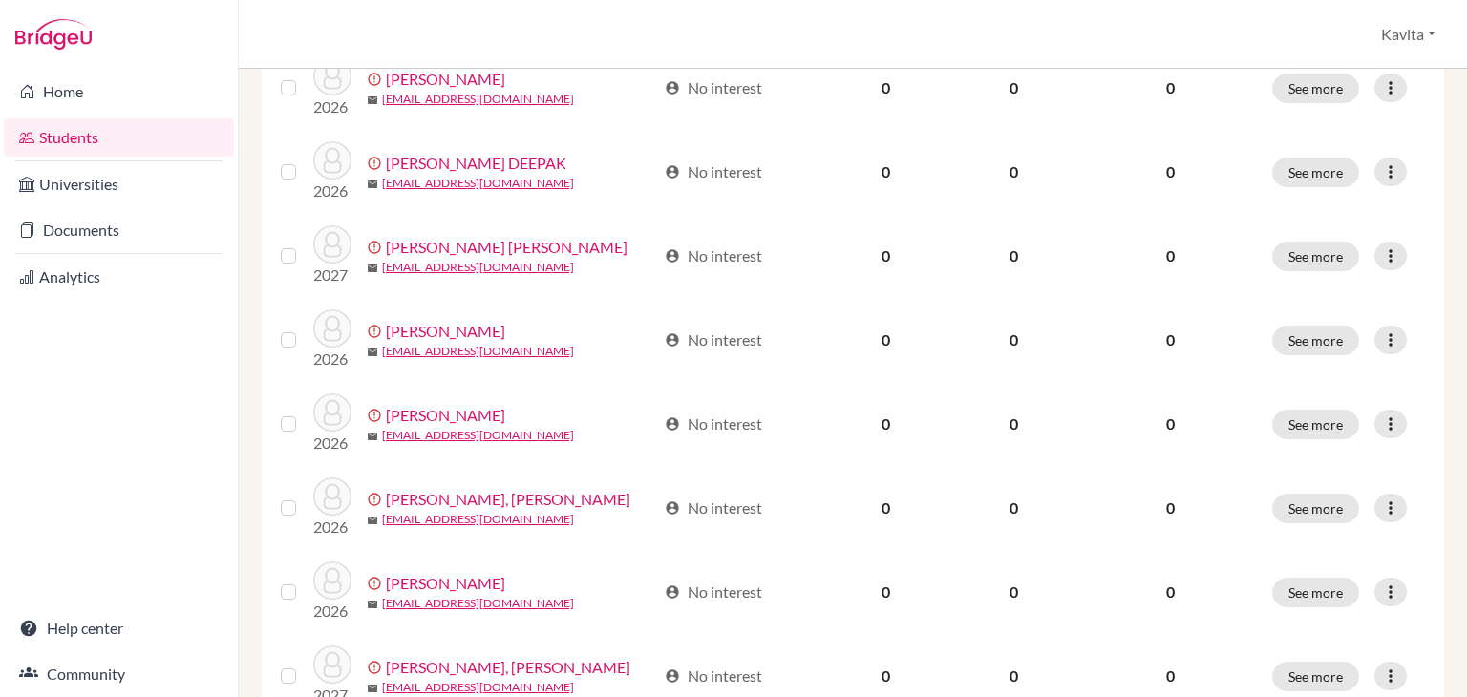
scroll to position [1326, 0]
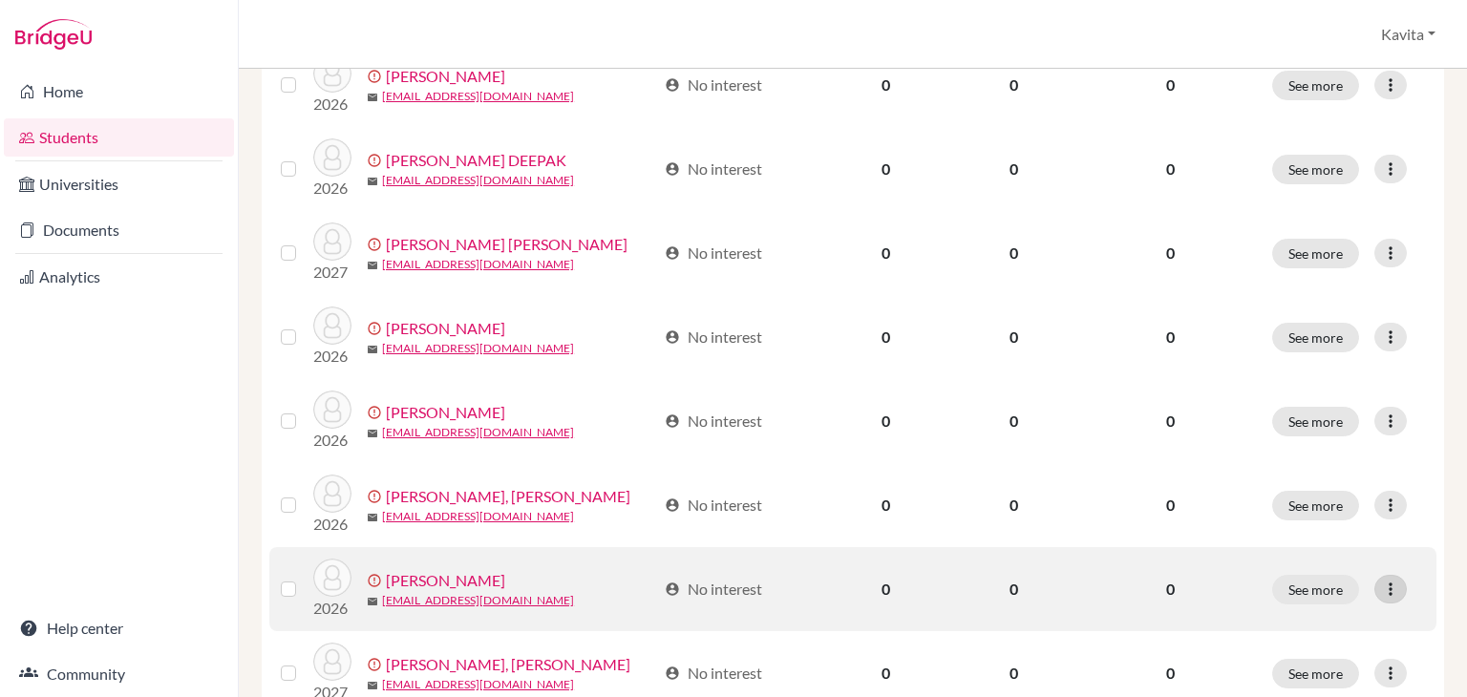
click at [1381, 580] on icon at bounding box center [1390, 589] width 19 height 19
click at [1268, 493] on button "Edit student" at bounding box center [1307, 490] width 173 height 31
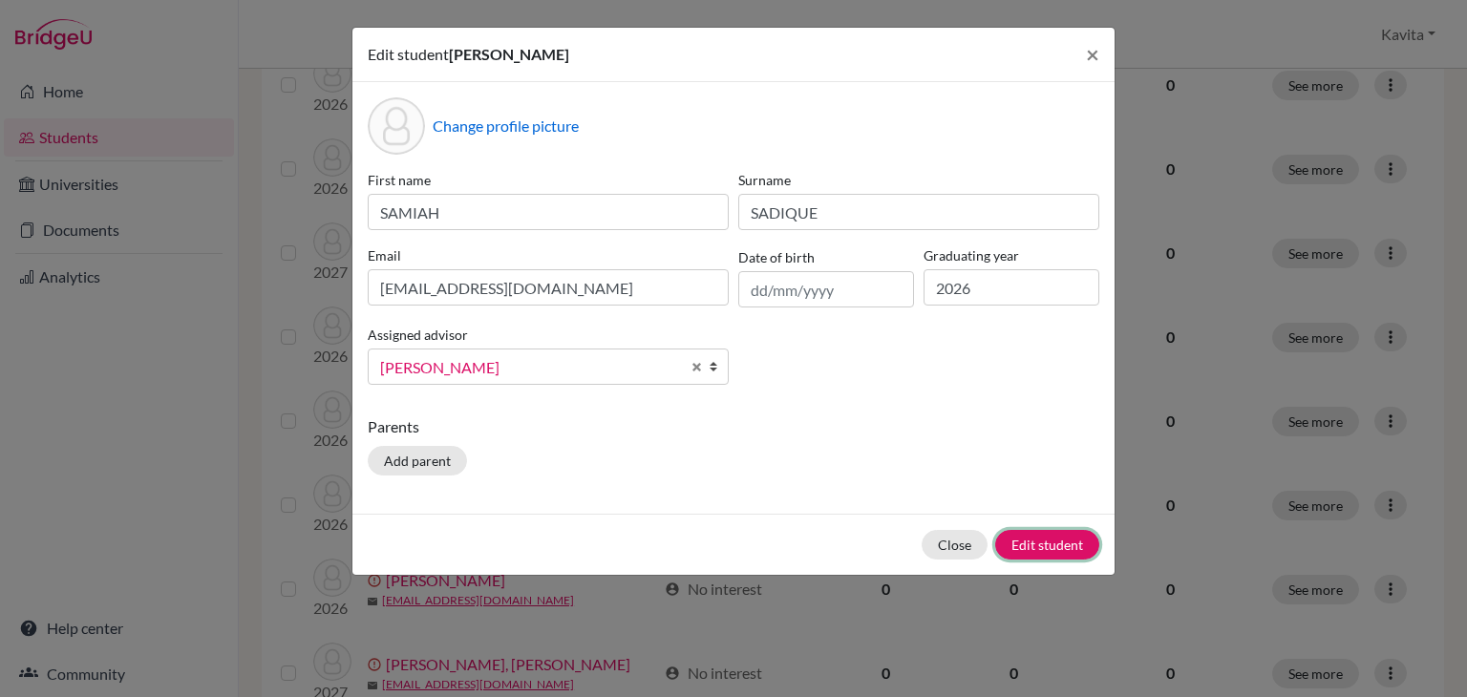
click at [1036, 542] on button "Edit student" at bounding box center [1047, 545] width 104 height 30
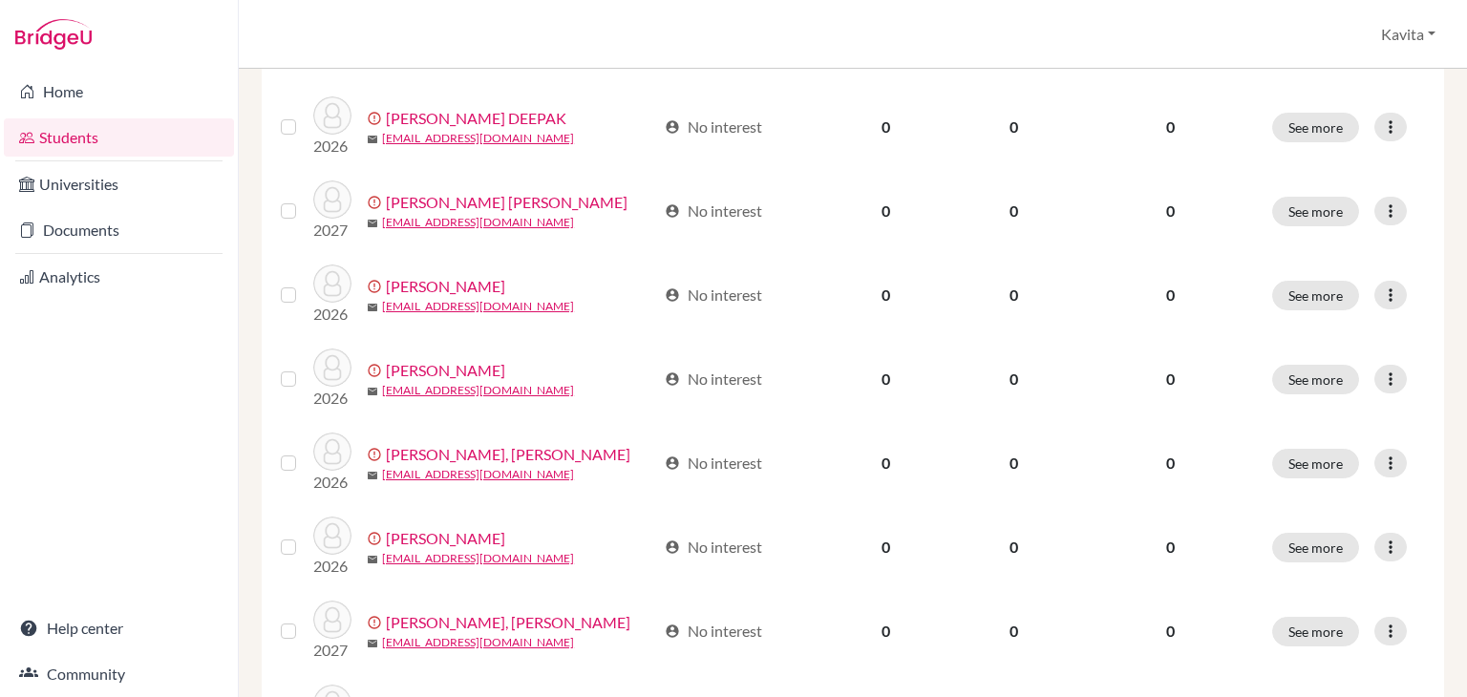
scroll to position [1374, 0]
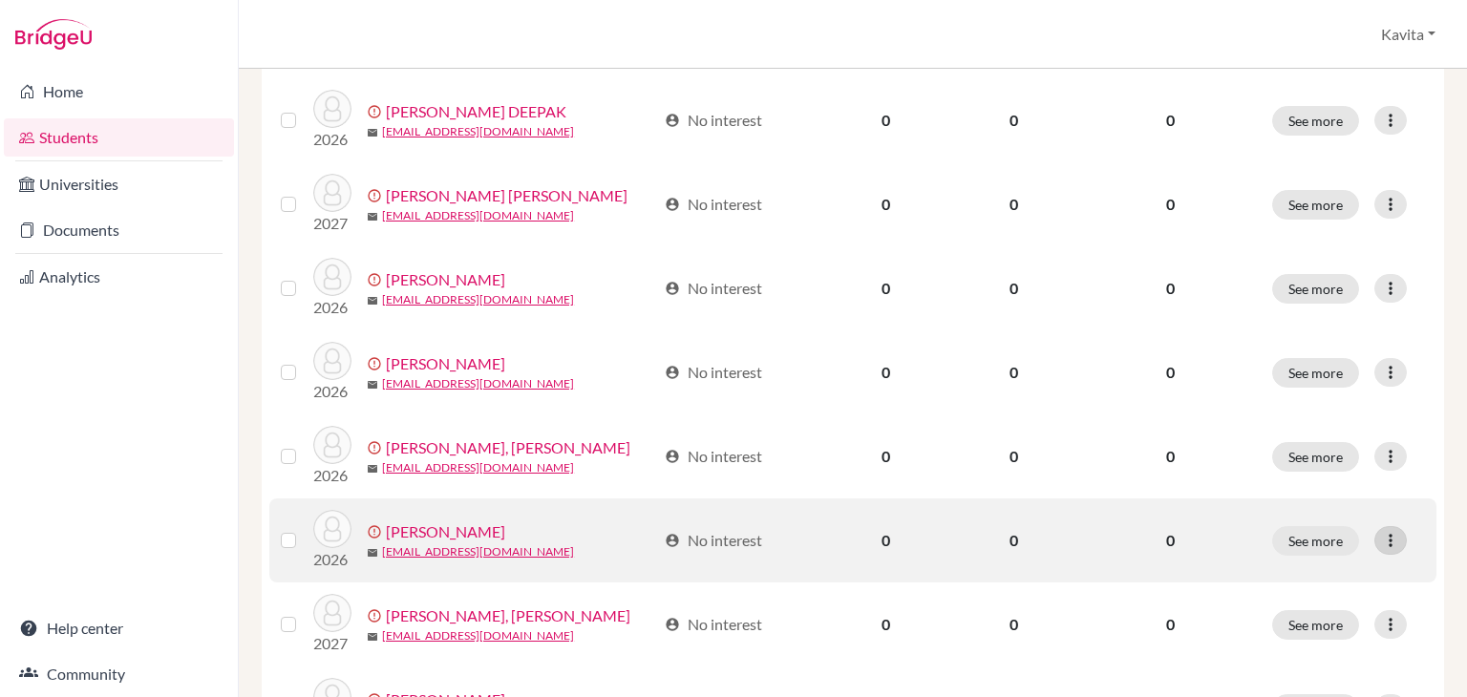
click at [1381, 539] on icon at bounding box center [1390, 540] width 19 height 19
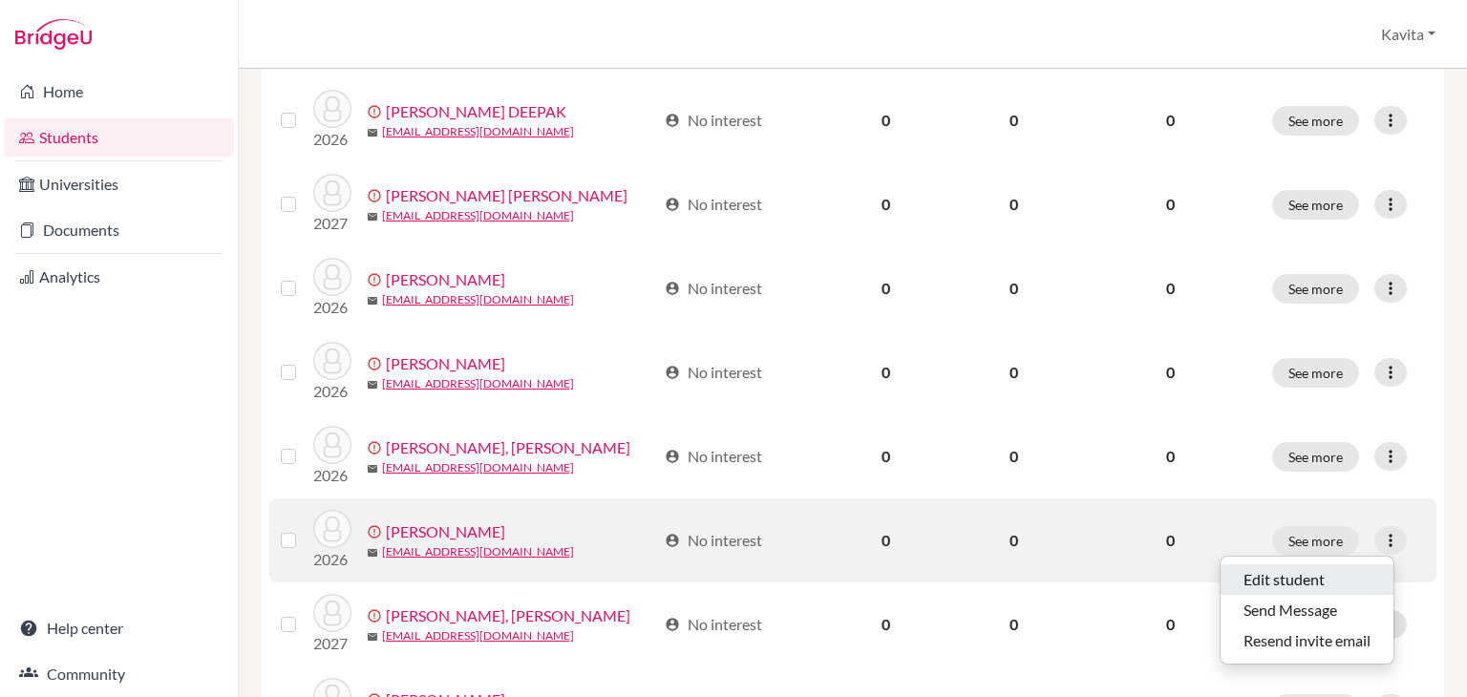
click at [1245, 585] on button "Edit student" at bounding box center [1307, 579] width 173 height 31
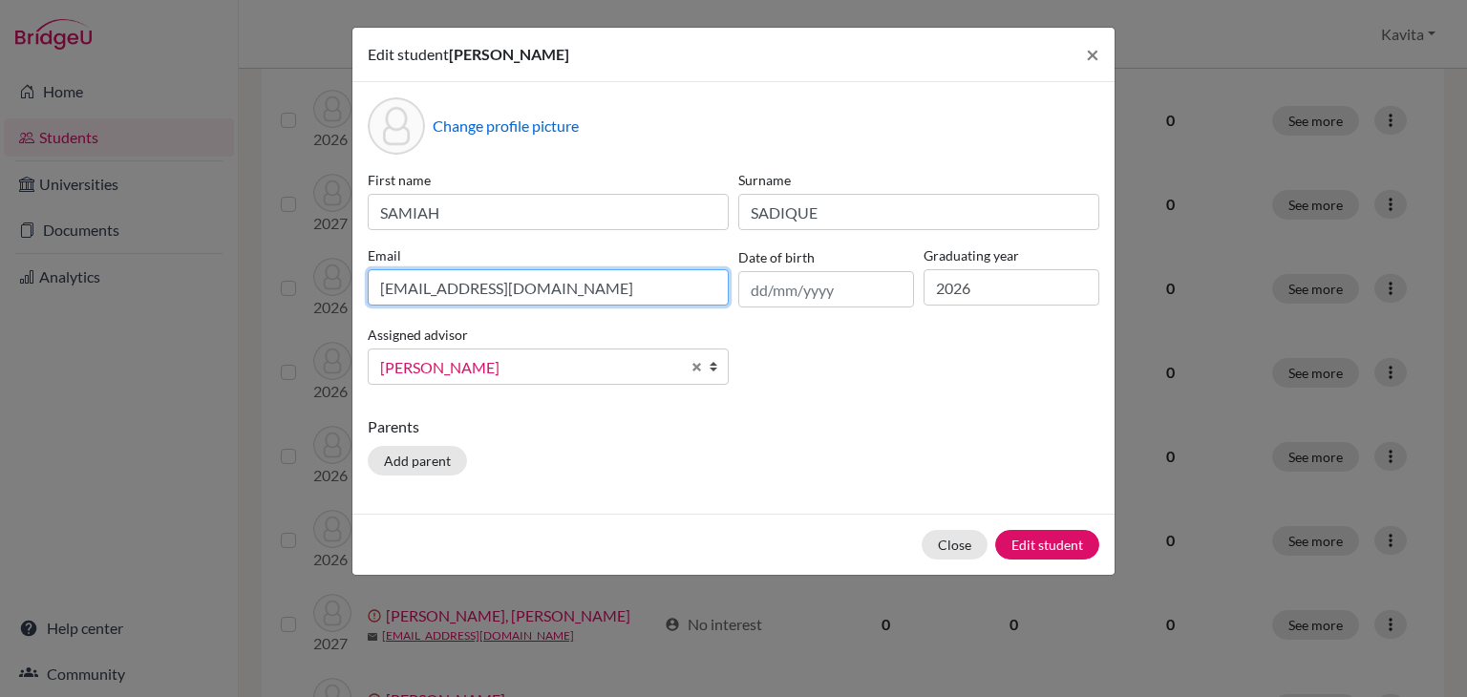
drag, startPoint x: 571, startPoint y: 288, endPoint x: 436, endPoint y: 308, distance: 137.1
click at [436, 308] on div "First name SAMIAH Surname SADIQUE Email sadique@marshalexports.in Date of birth…" at bounding box center [733, 285] width 741 height 230
type input "samiahsadique01@gmail.com"
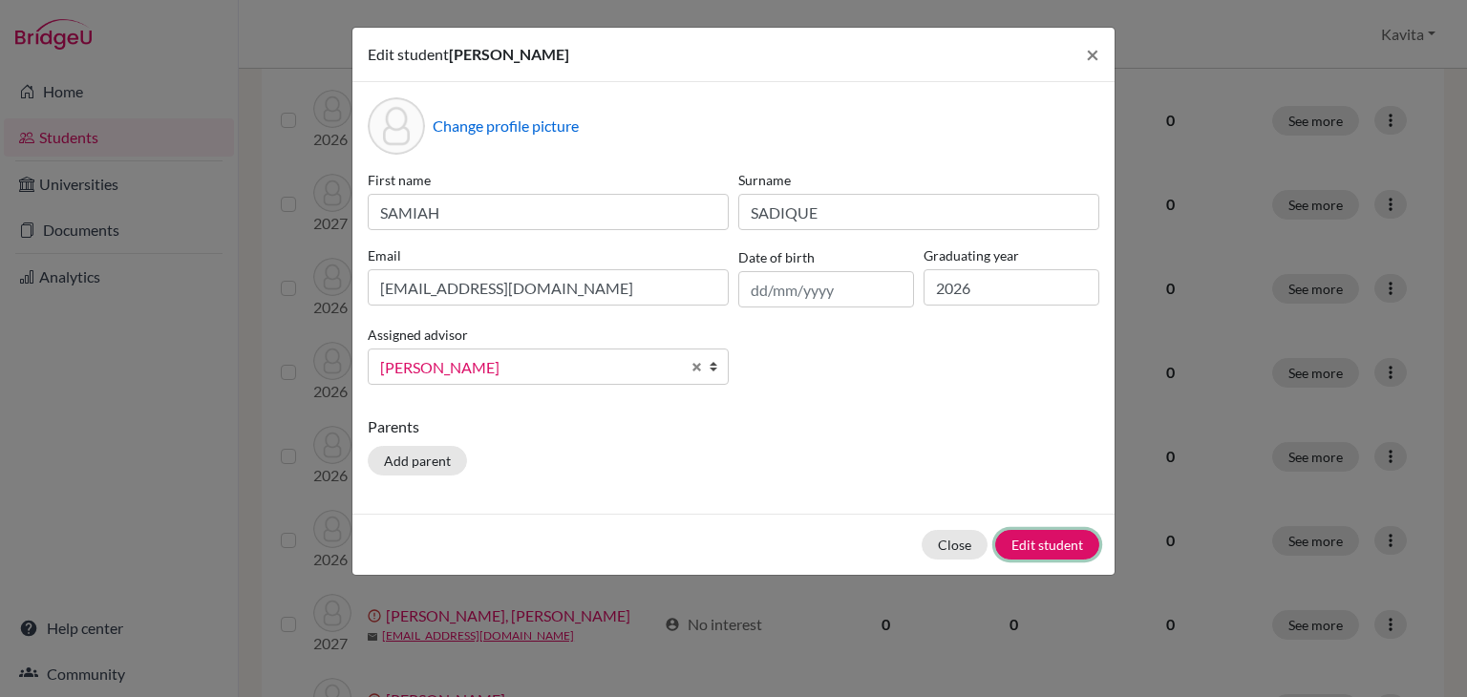
click at [1051, 541] on button "Edit student" at bounding box center [1047, 545] width 104 height 30
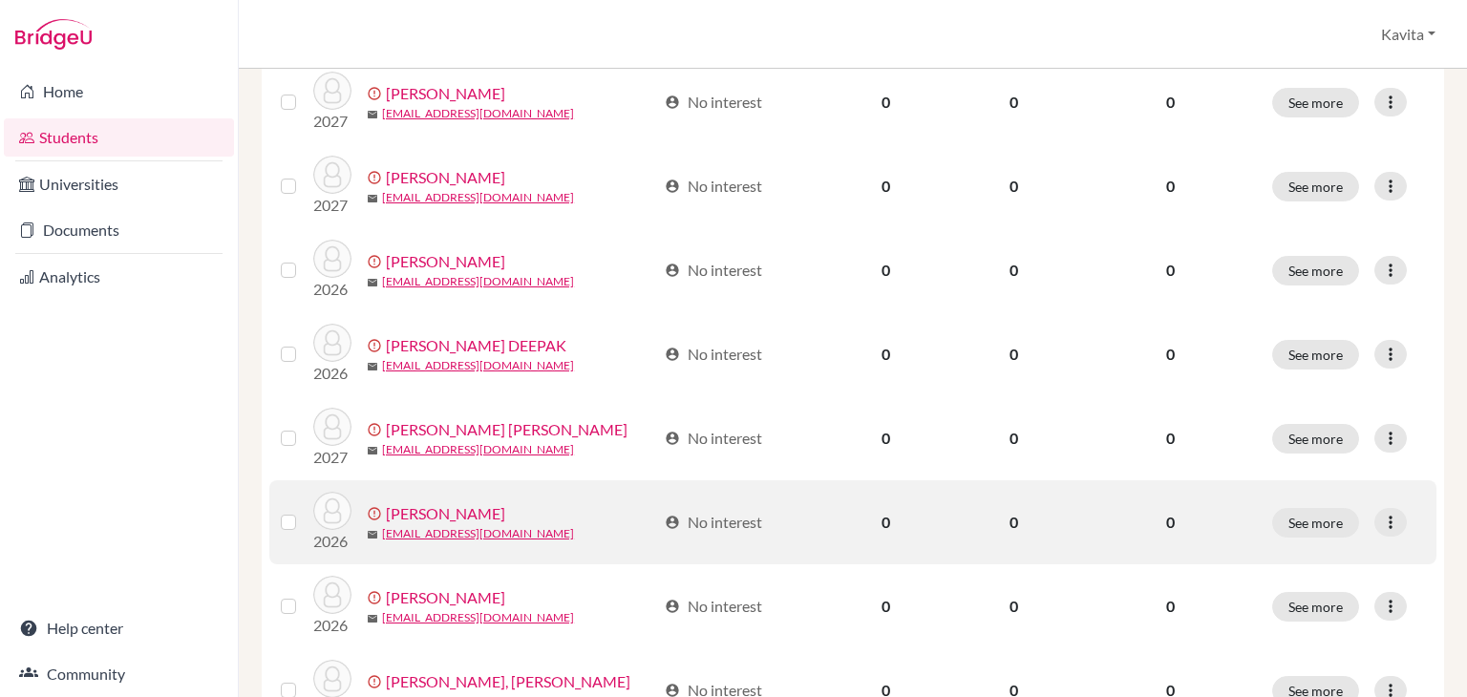
scroll to position [1158, 0]
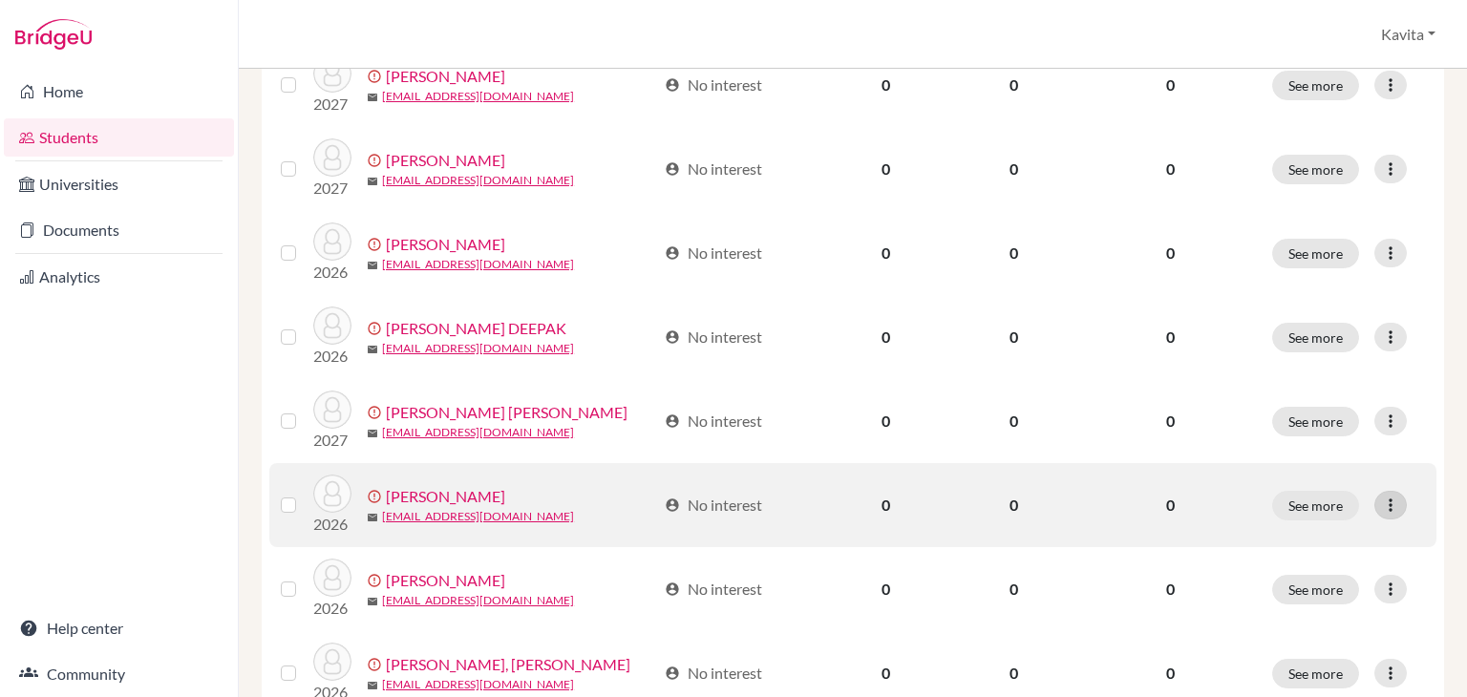
click at [1381, 500] on icon at bounding box center [1390, 505] width 19 height 19
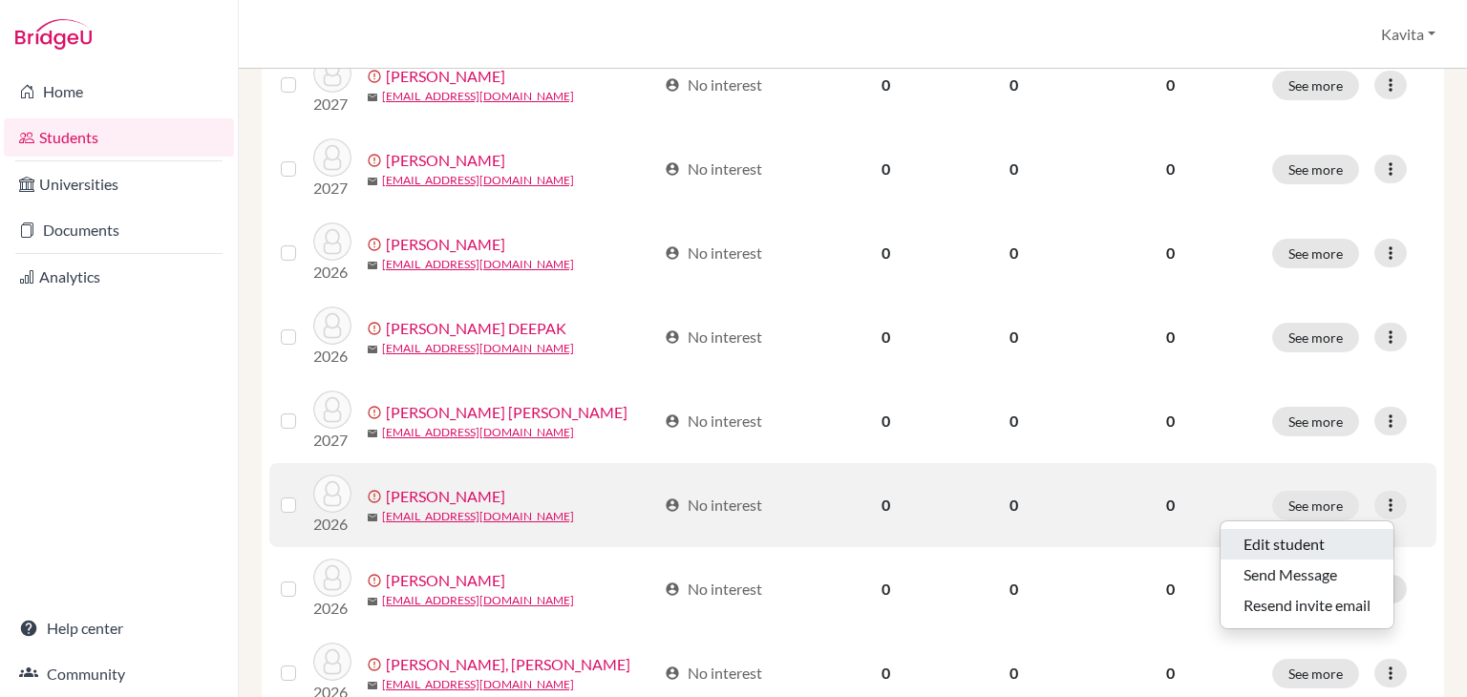
click at [1287, 537] on button "Edit student" at bounding box center [1307, 544] width 173 height 31
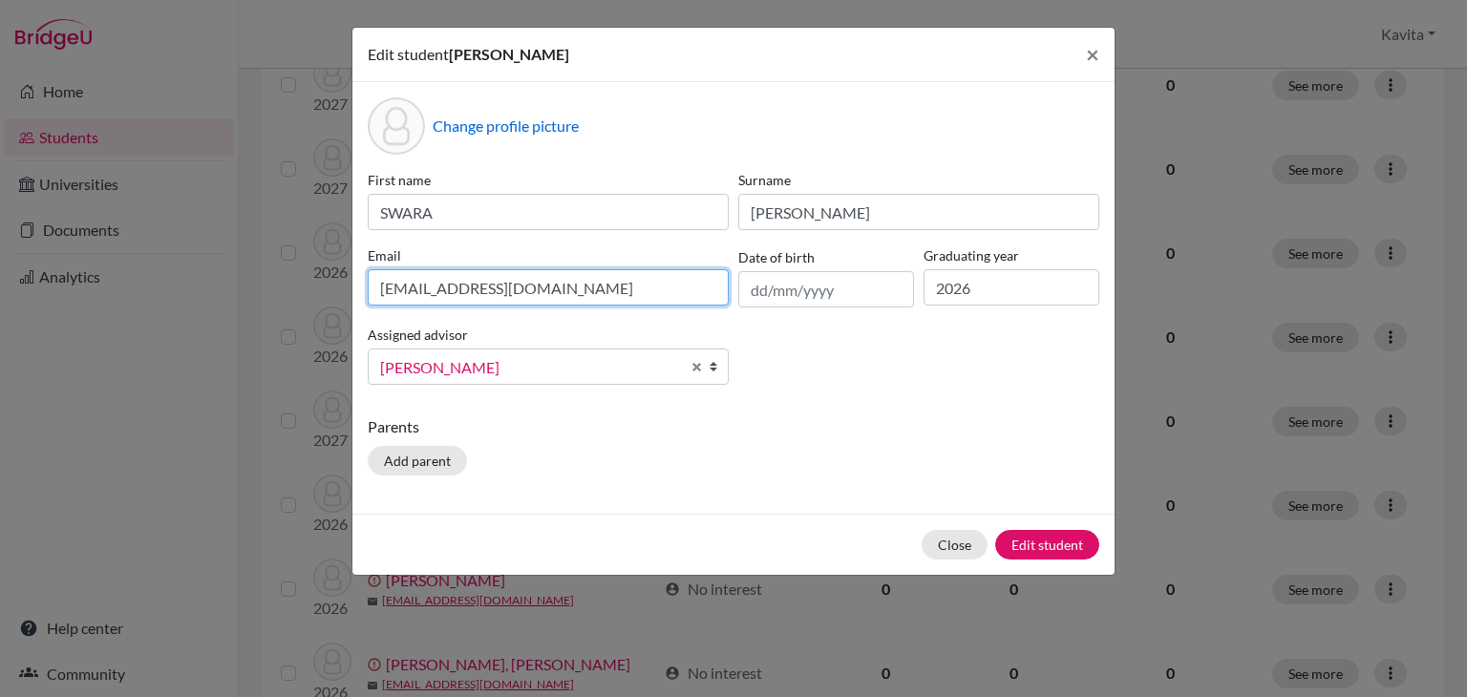
drag, startPoint x: 559, startPoint y: 287, endPoint x: 374, endPoint y: 297, distance: 184.6
click at [374, 297] on input "kaushalp2066@gmail.com" at bounding box center [548, 287] width 361 height 36
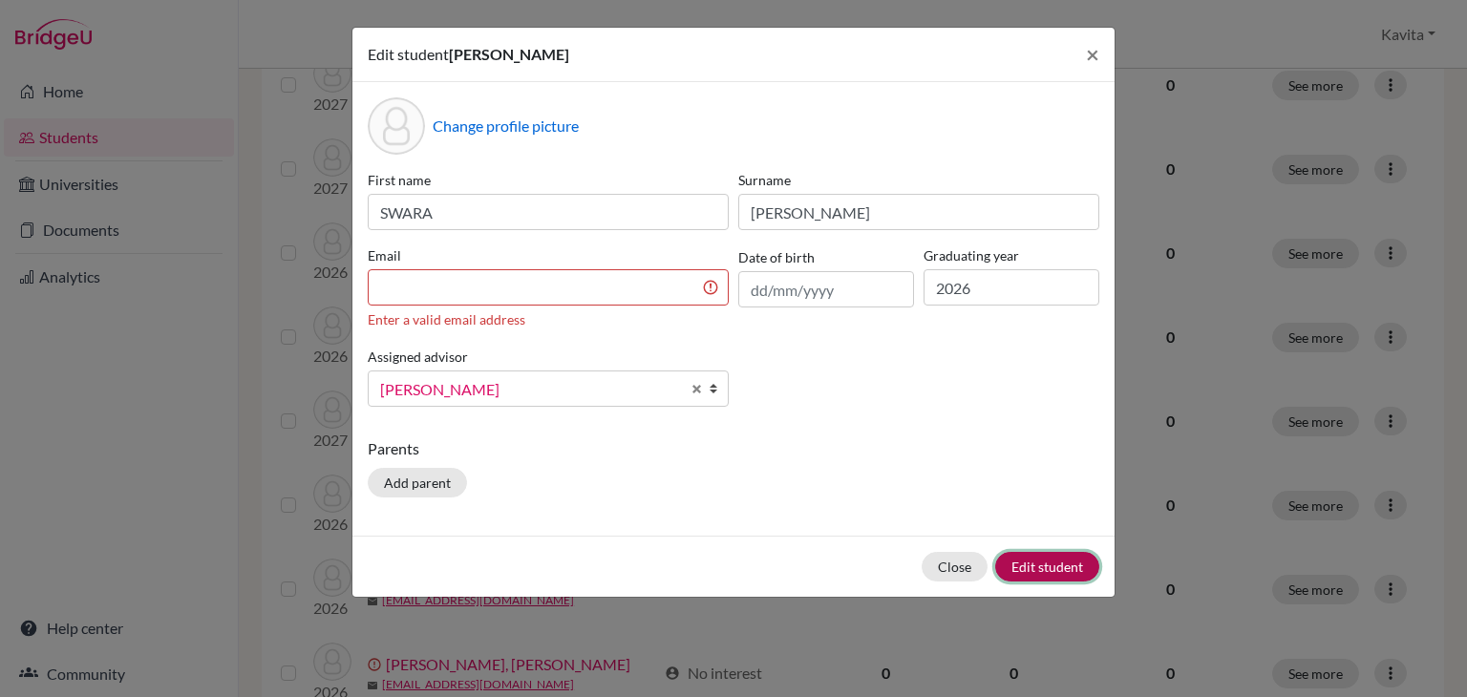
click at [1039, 539] on div "Close Edit student" at bounding box center [733, 566] width 762 height 61
click at [1074, 568] on button "Edit student" at bounding box center [1047, 567] width 104 height 30
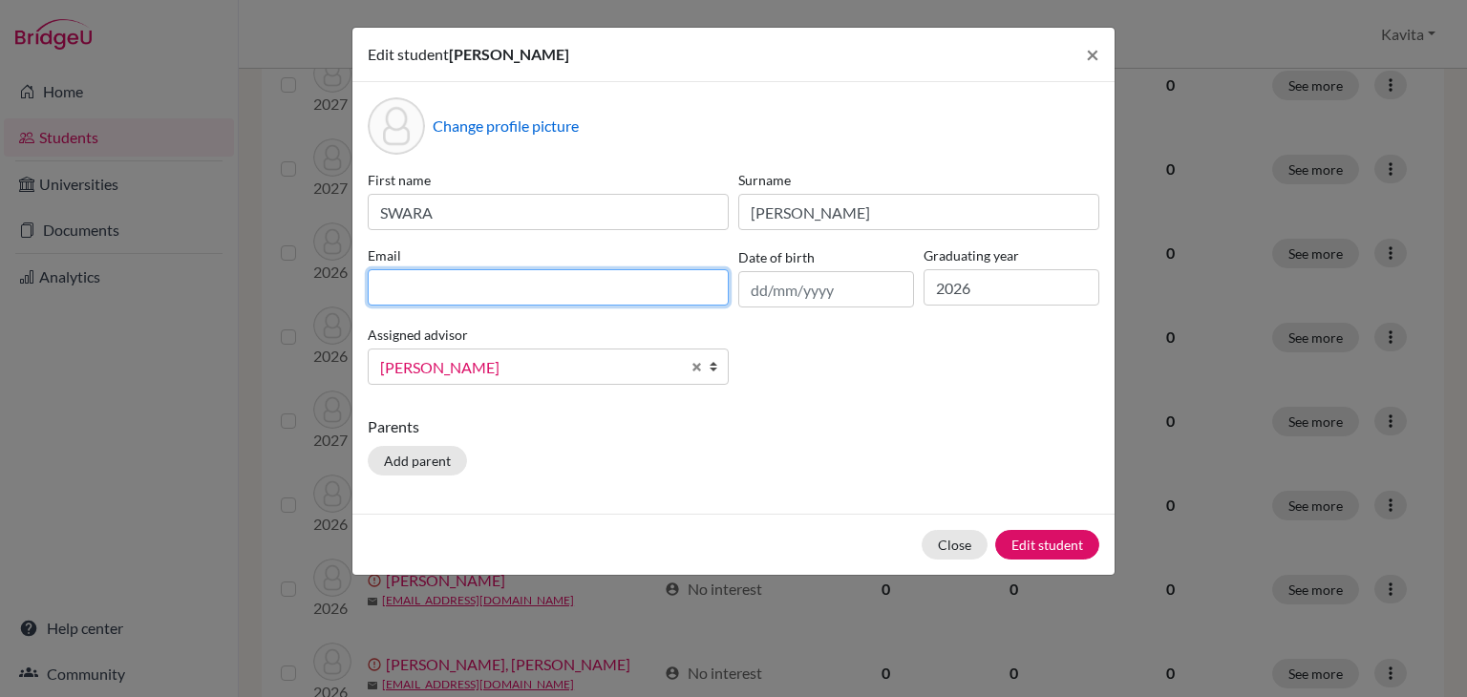
click at [438, 280] on input at bounding box center [548, 287] width 361 height 36
type input "patelswara105@gmail.com"
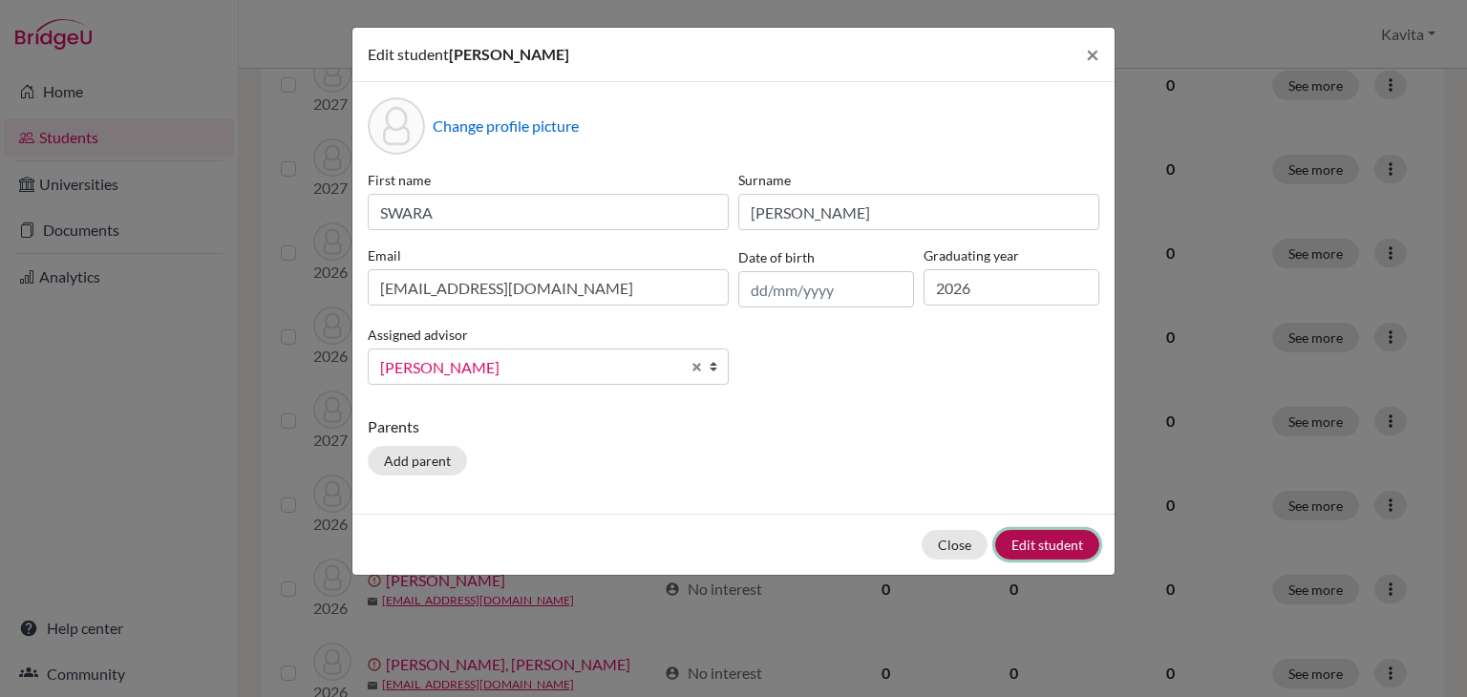
click at [1035, 543] on button "Edit student" at bounding box center [1047, 545] width 104 height 30
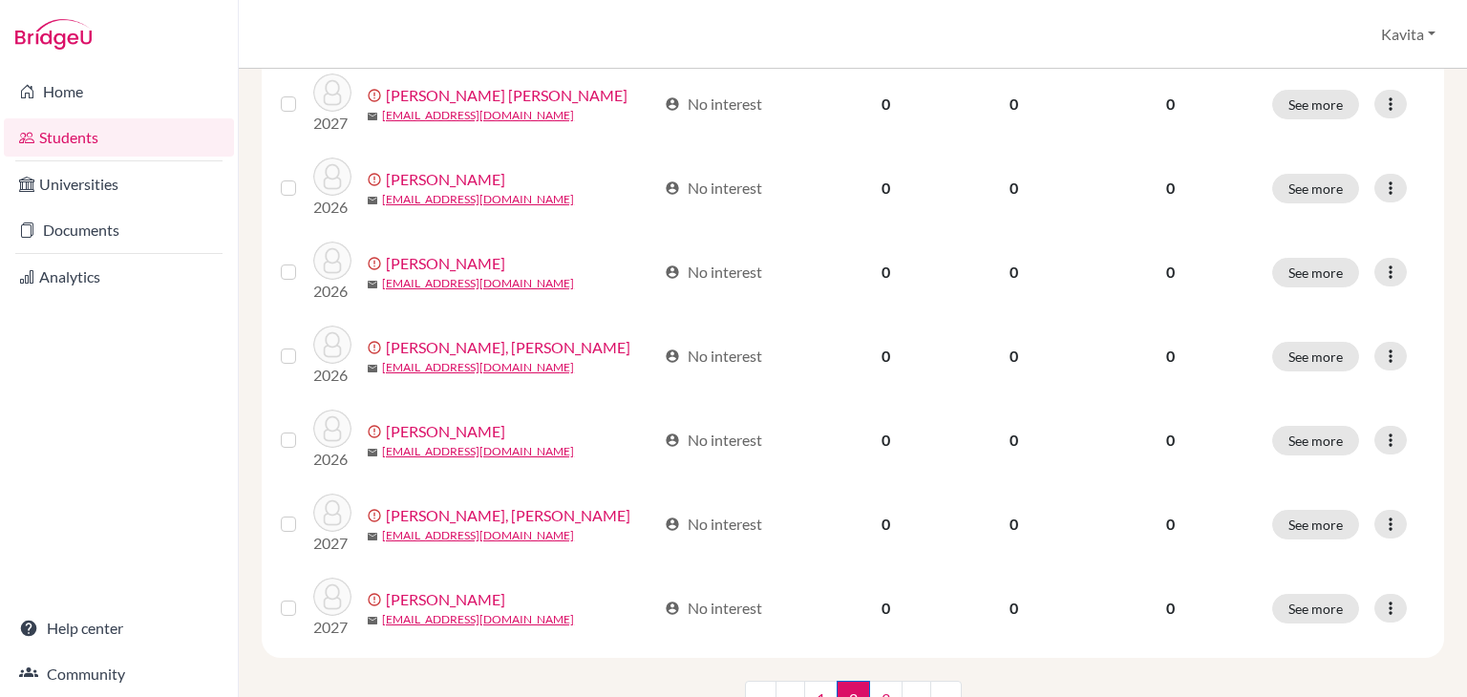
scroll to position [1555, 0]
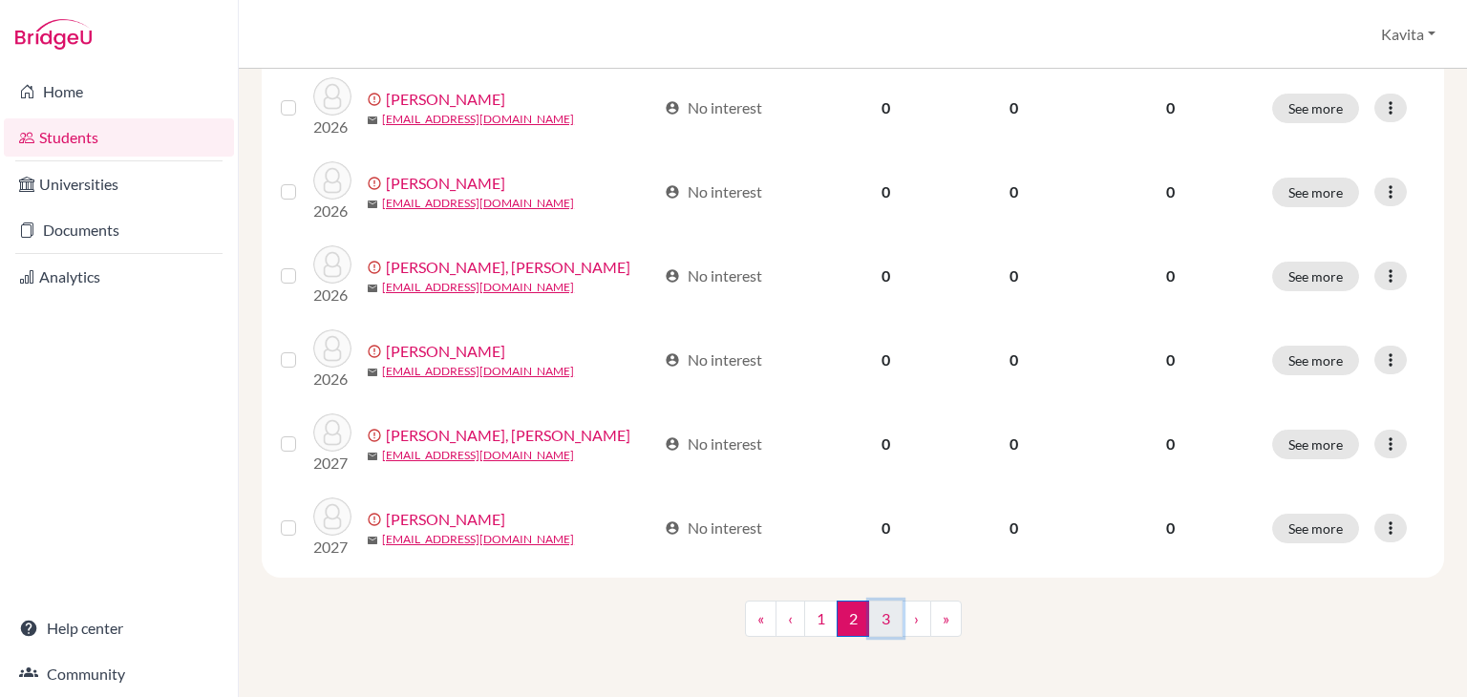
click at [883, 616] on link "3" at bounding box center [885, 619] width 33 height 36
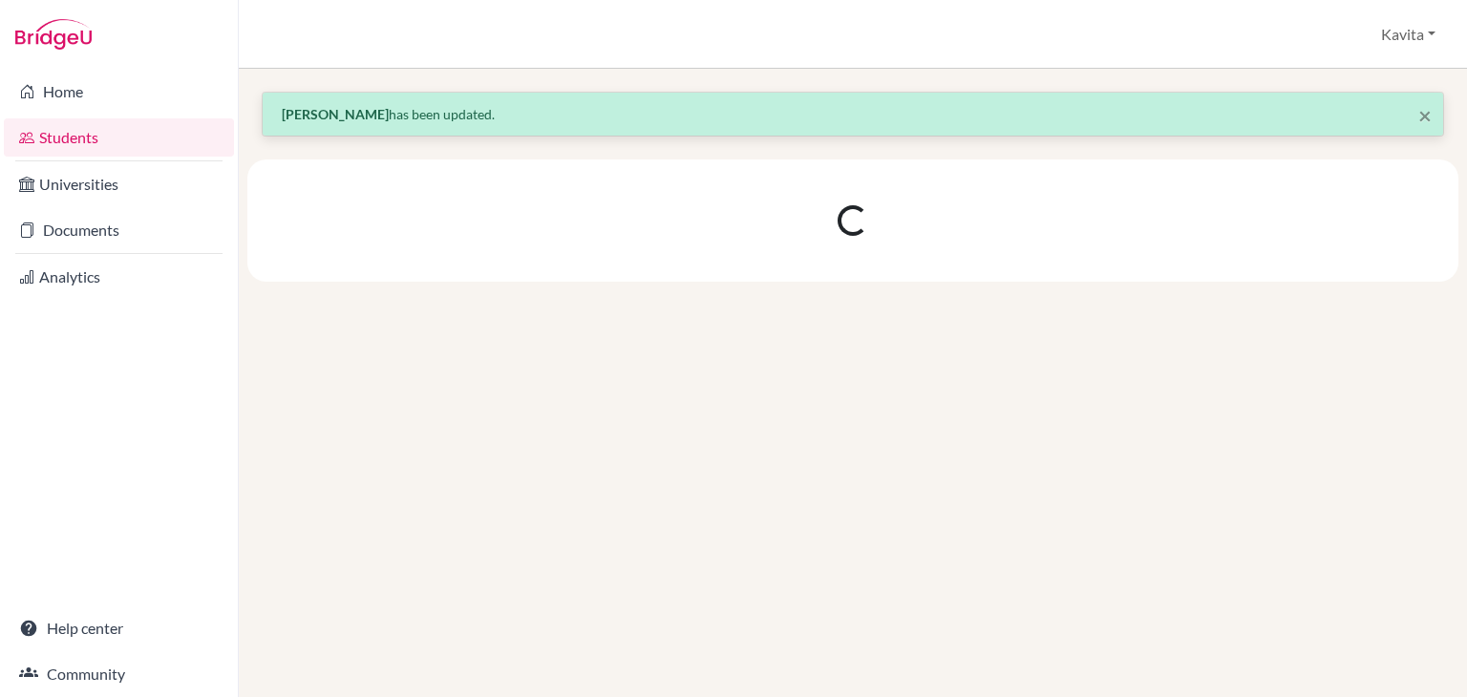
scroll to position [0, 0]
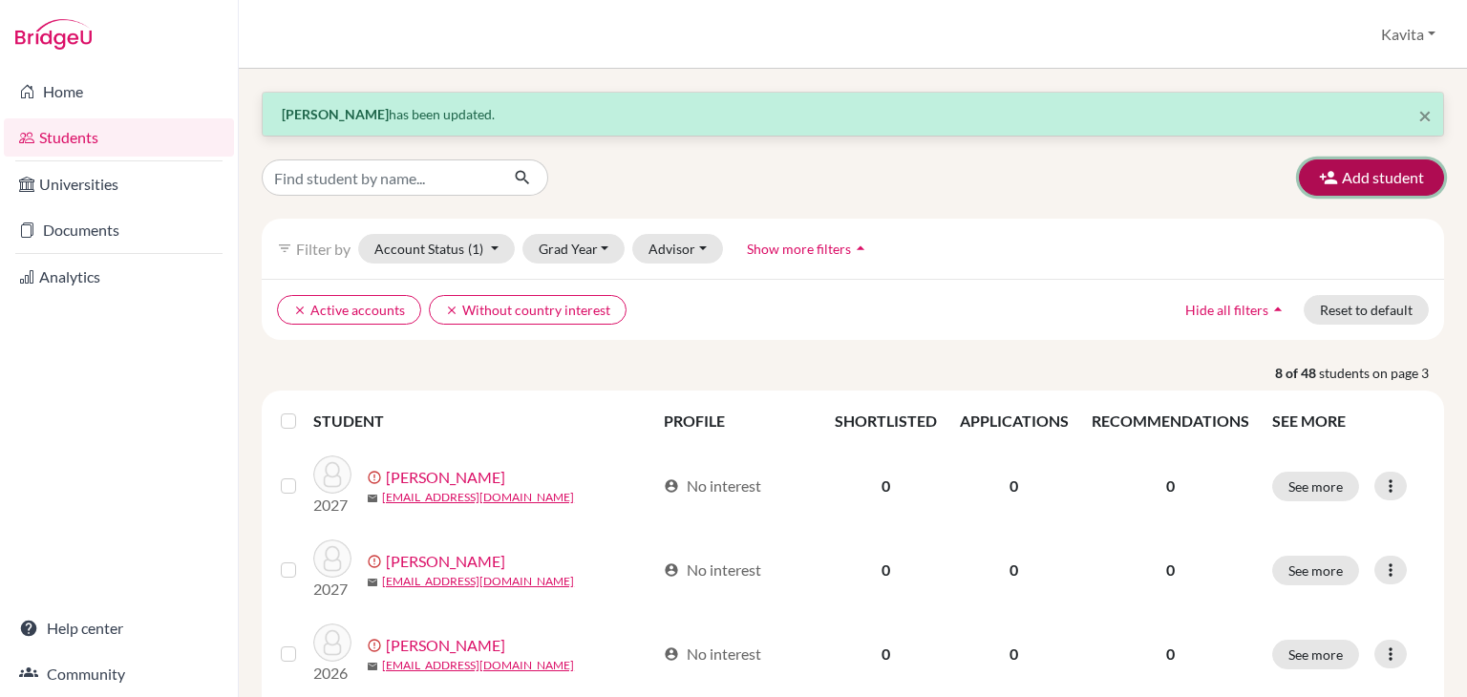
click at [1319, 183] on icon "button" at bounding box center [1328, 177] width 19 height 19
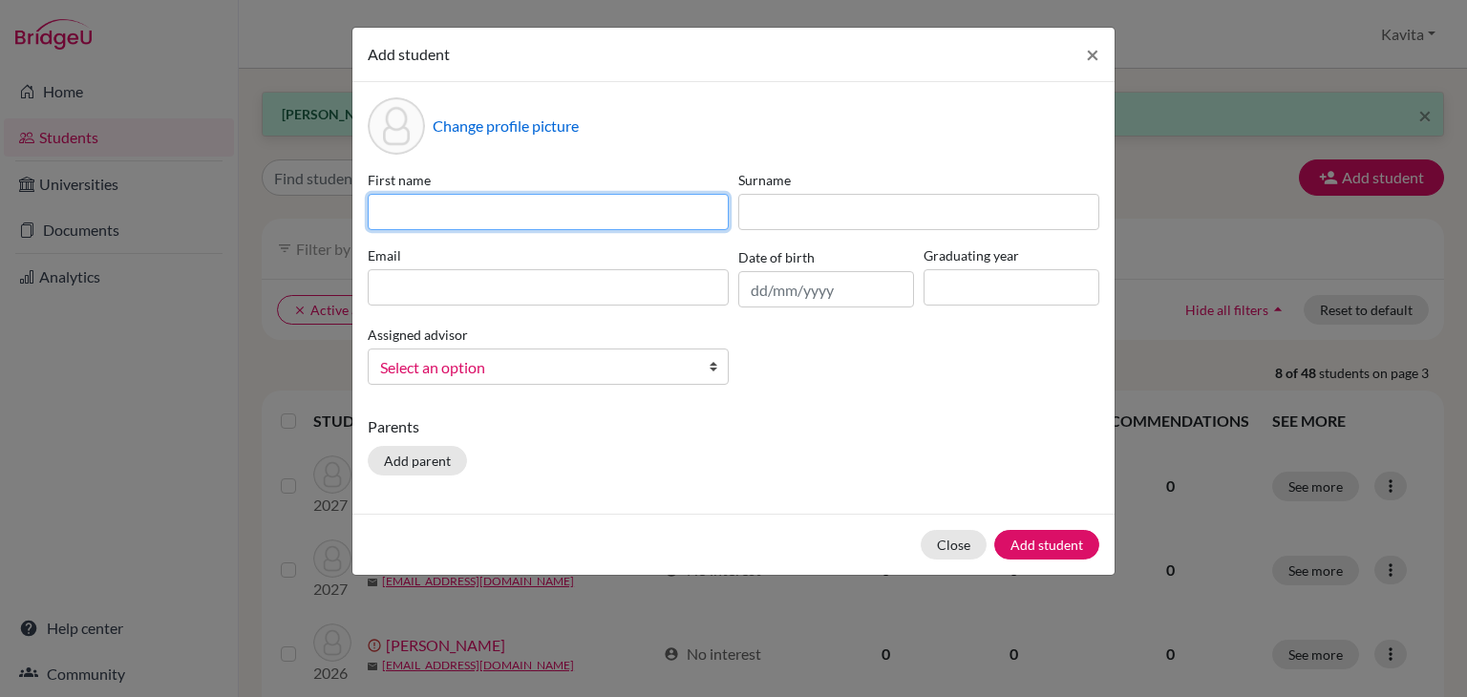
click at [500, 209] on input at bounding box center [548, 212] width 361 height 36
type input "JHANVI"
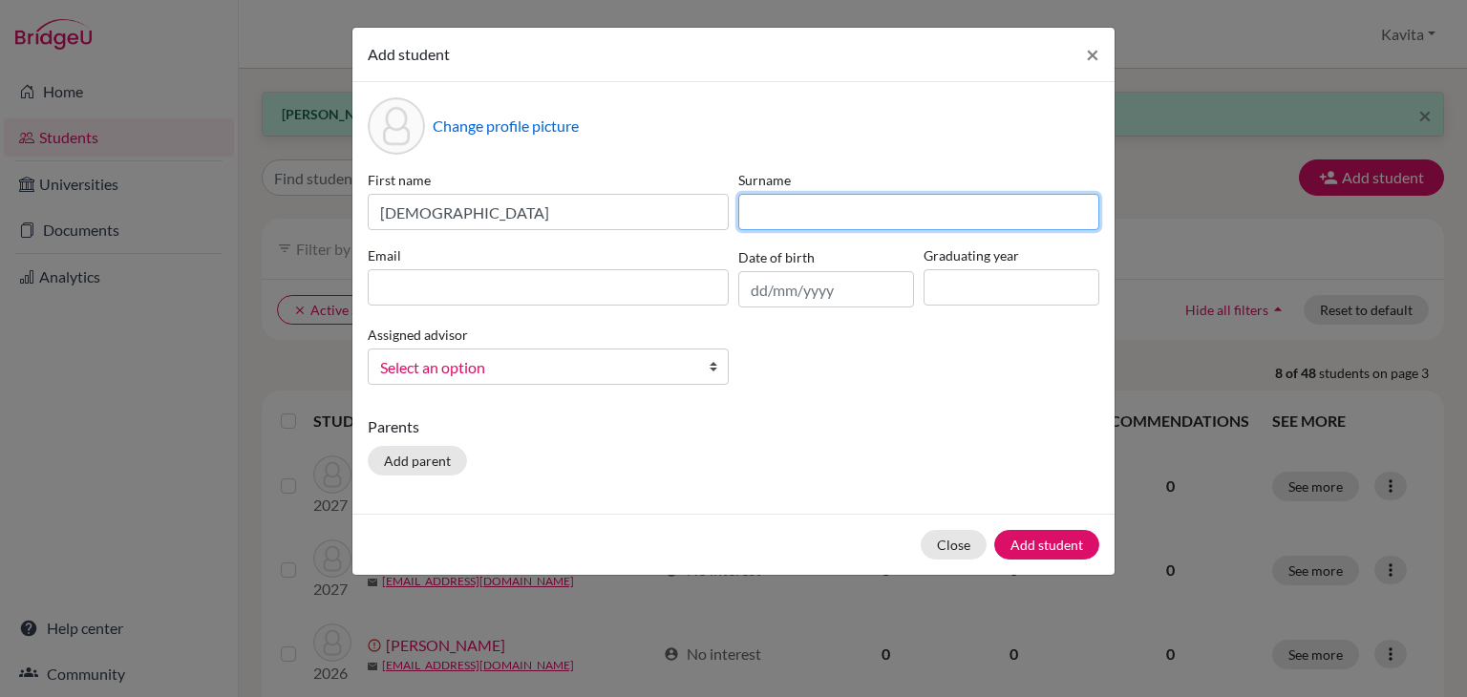
click at [788, 215] on input at bounding box center [918, 212] width 361 height 36
type input "SHARMA"
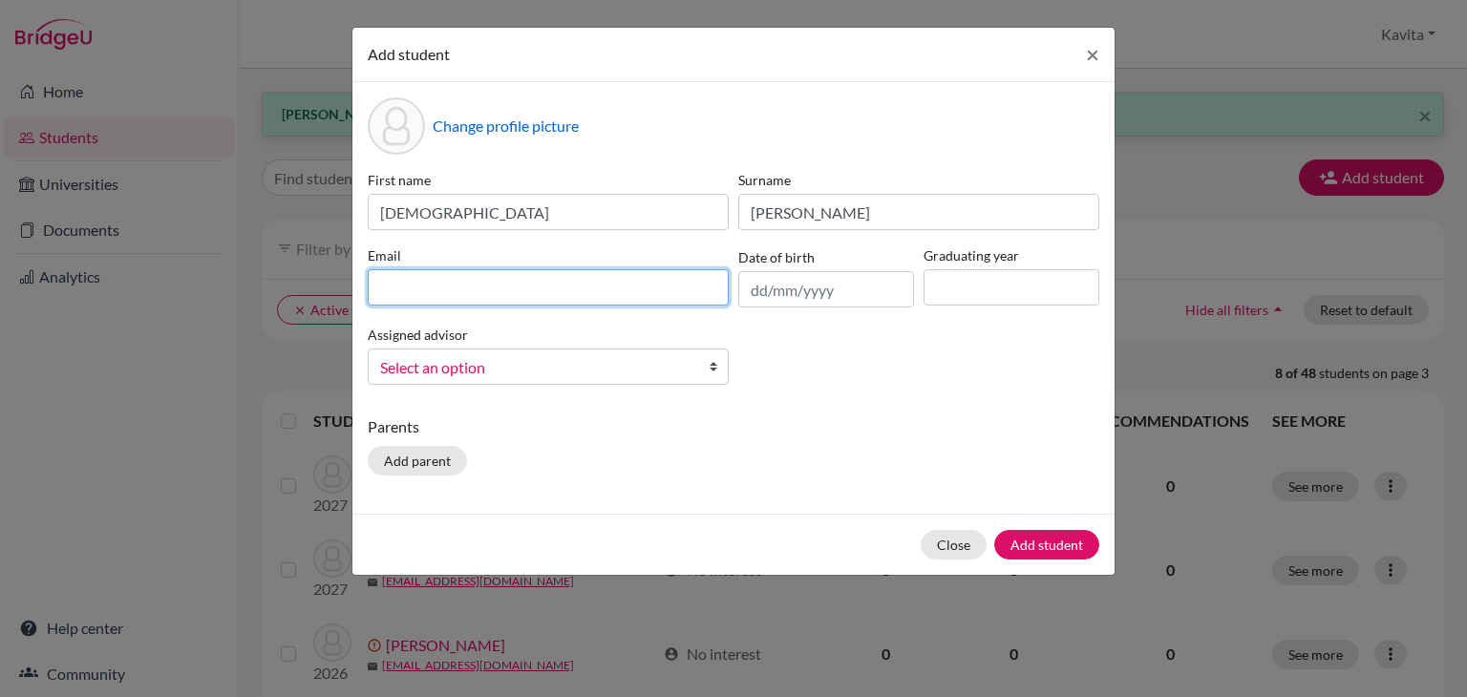
click at [397, 282] on input at bounding box center [548, 287] width 361 height 36
type input "sharmajhanvi388@gmail.com"
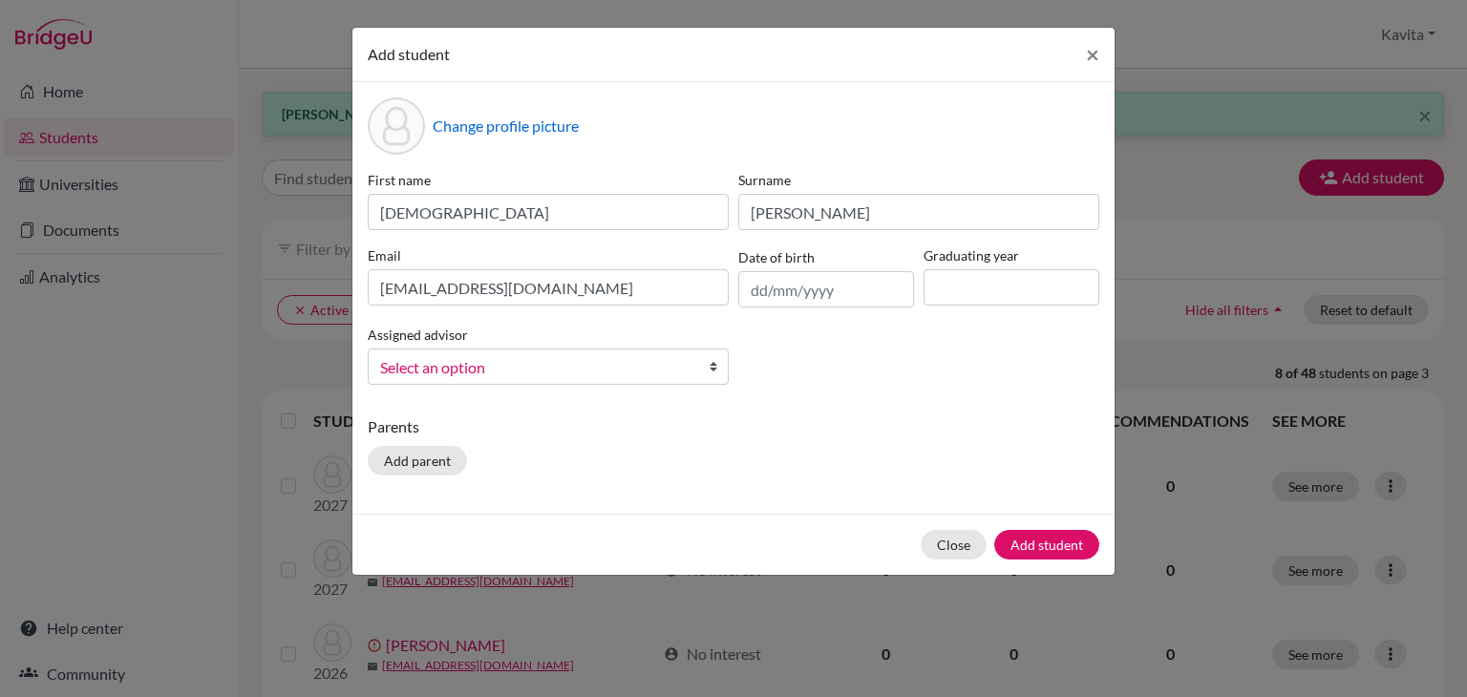
click at [713, 369] on b at bounding box center [718, 367] width 19 height 34
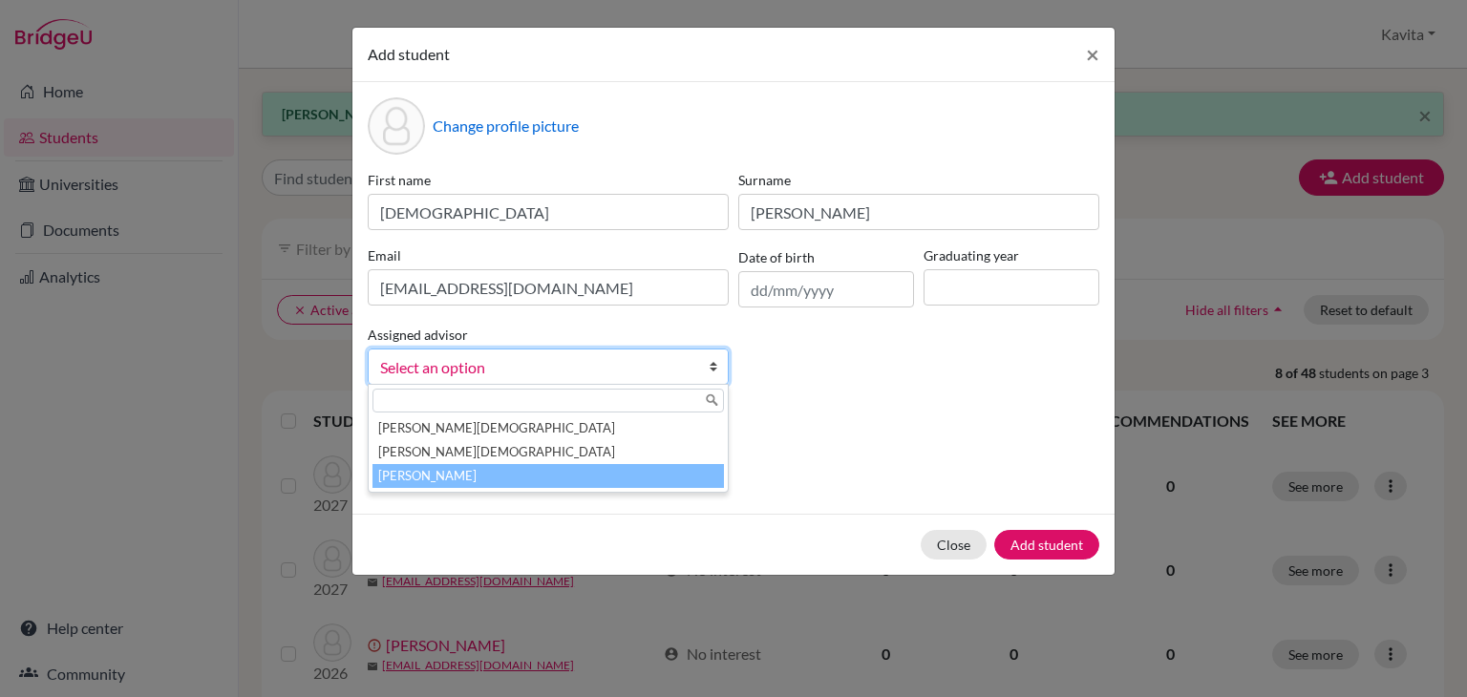
click at [459, 481] on li "Sharma, Kavita" at bounding box center [547, 476] width 351 height 24
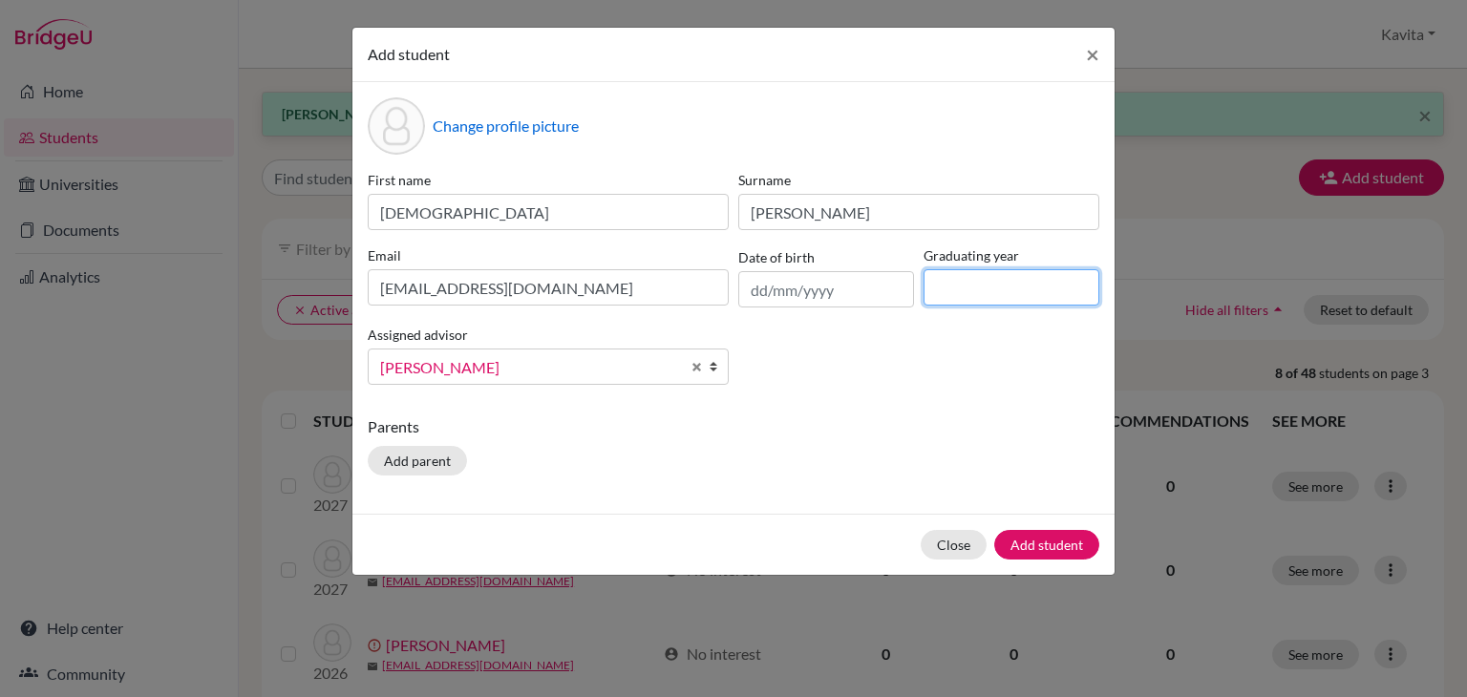
click at [951, 287] on input at bounding box center [1012, 287] width 176 height 36
type input "2026"
click at [1043, 549] on button "Add student" at bounding box center [1046, 545] width 105 height 30
